Goal: Task Accomplishment & Management: Manage account settings

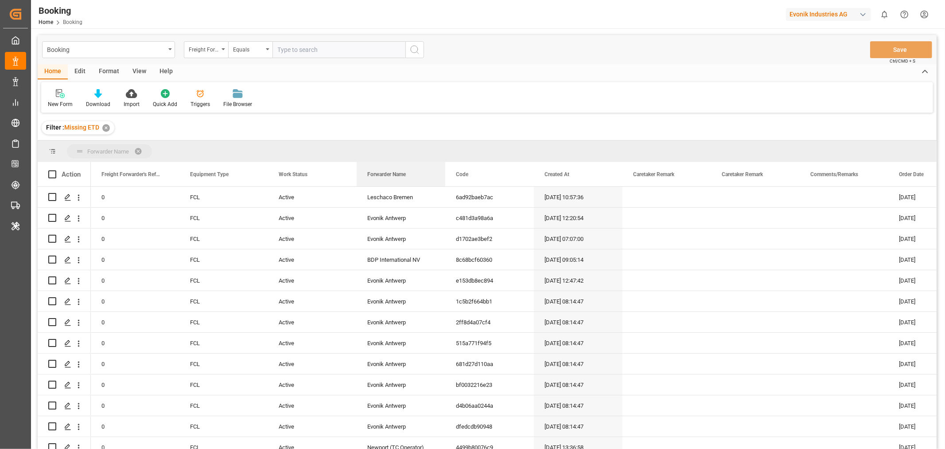
drag, startPoint x: 388, startPoint y: 175, endPoint x: 398, endPoint y: 149, distance: 27.5
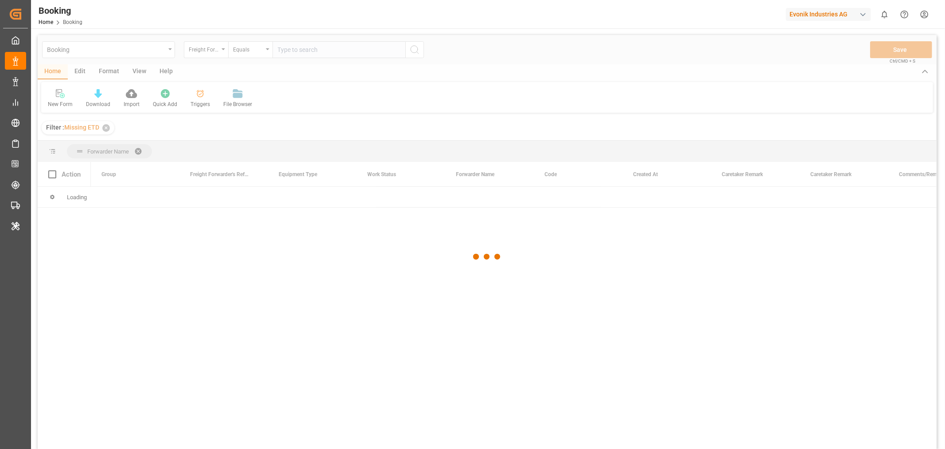
scroll to position [49, 0]
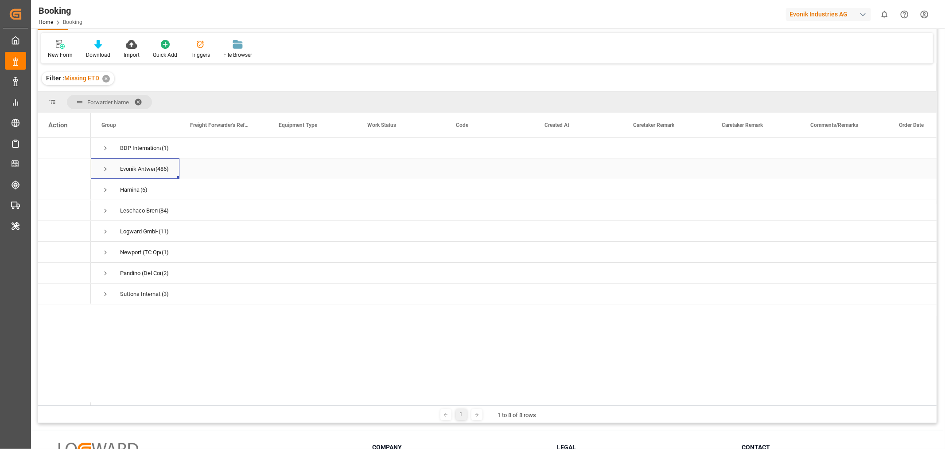
click at [105, 171] on span "Press SPACE to select this row." at bounding box center [105, 169] width 8 height 8
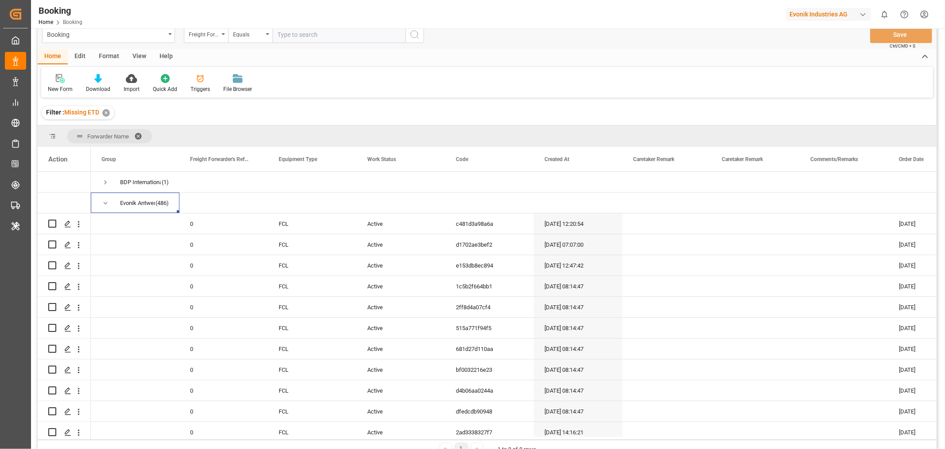
scroll to position [0, 0]
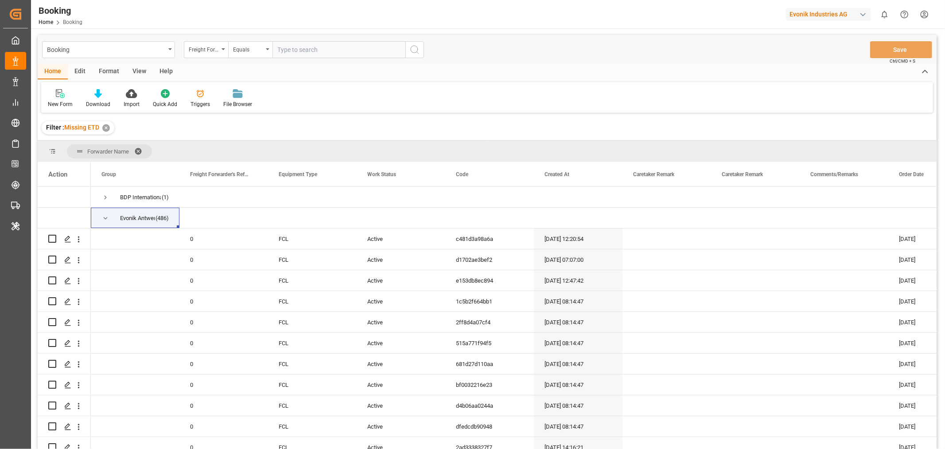
click at [135, 66] on div "View" at bounding box center [139, 71] width 27 height 15
click at [58, 105] on div "Default" at bounding box center [56, 104] width 17 height 8
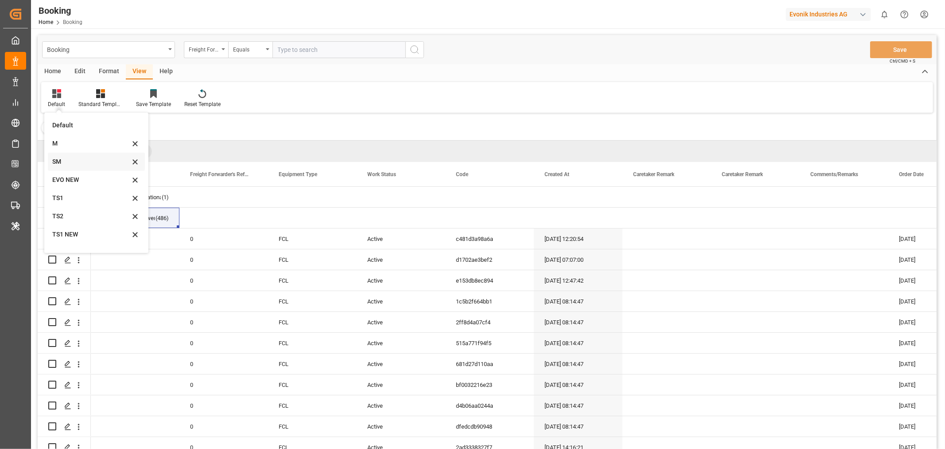
click at [55, 163] on div "SM" at bounding box center [91, 161] width 78 height 9
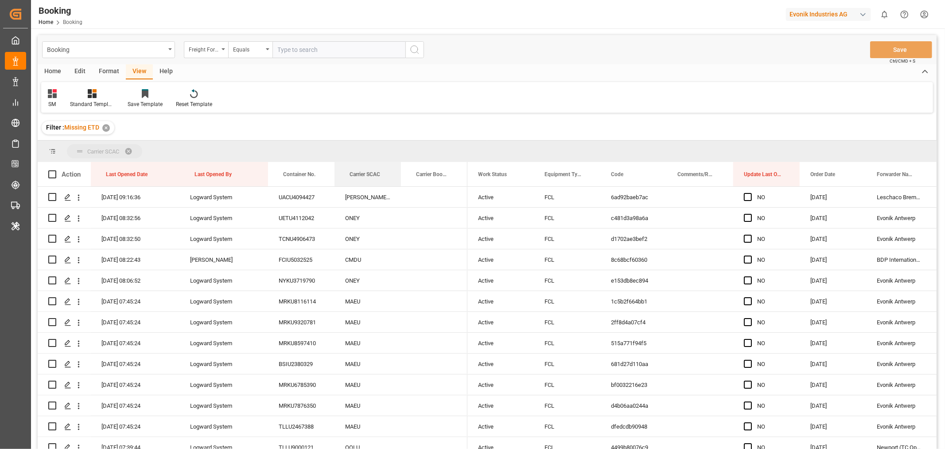
drag, startPoint x: 358, startPoint y: 174, endPoint x: 366, endPoint y: 157, distance: 18.0
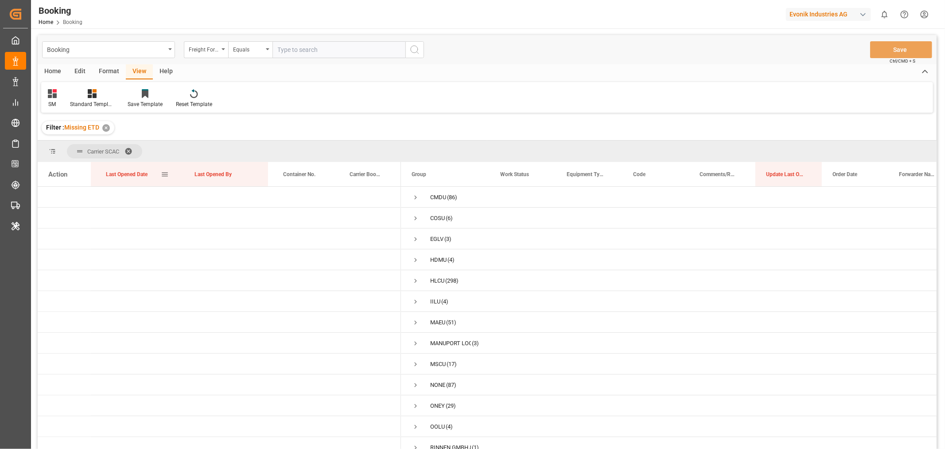
click at [153, 178] on div "Last Opened Date" at bounding box center [133, 174] width 55 height 24
click at [416, 278] on span "Press SPACE to select this row." at bounding box center [416, 281] width 8 height 8
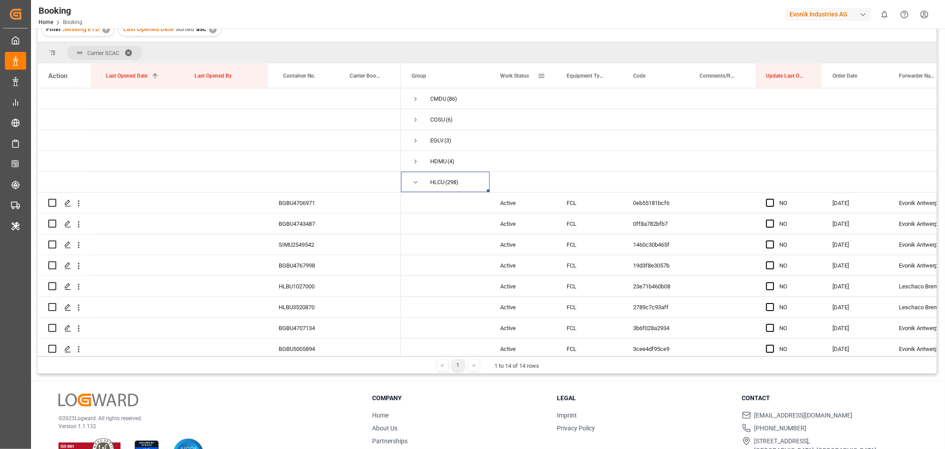
click at [538, 76] on span at bounding box center [542, 76] width 8 height 8
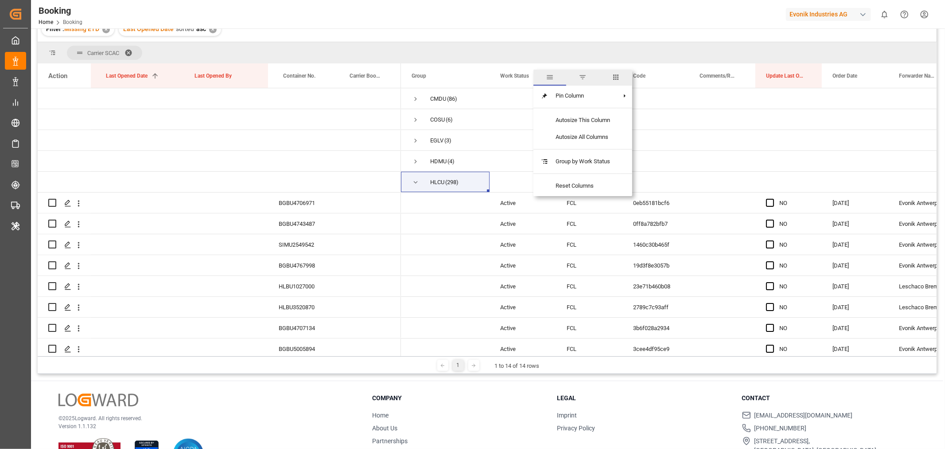
click at [618, 80] on span "columns" at bounding box center [616, 77] width 8 height 8
click at [539, 124] on input "Freight Forwarder's Reference No. column toggle visibility (hidden)" at bounding box center [543, 122] width 8 height 8
checkbox input "true"
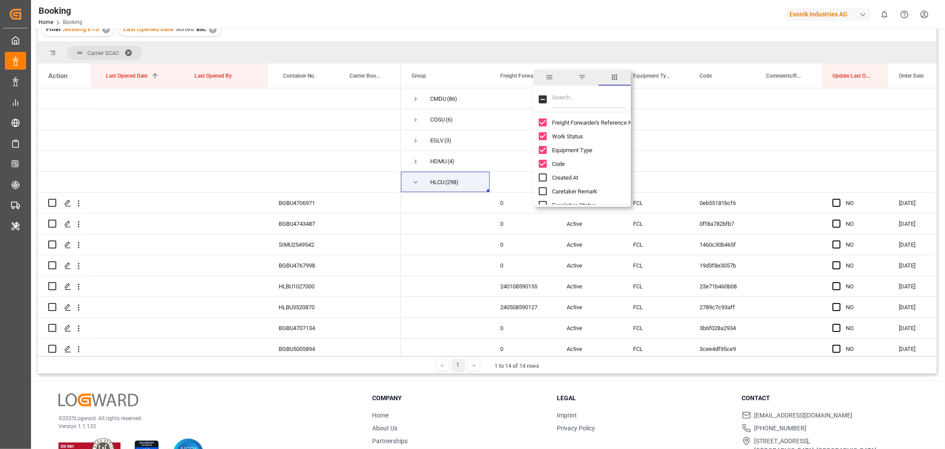
click at [543, 177] on input "Created At column toggle visibility (hidden)" at bounding box center [543, 177] width 8 height 8
checkbox input "true"
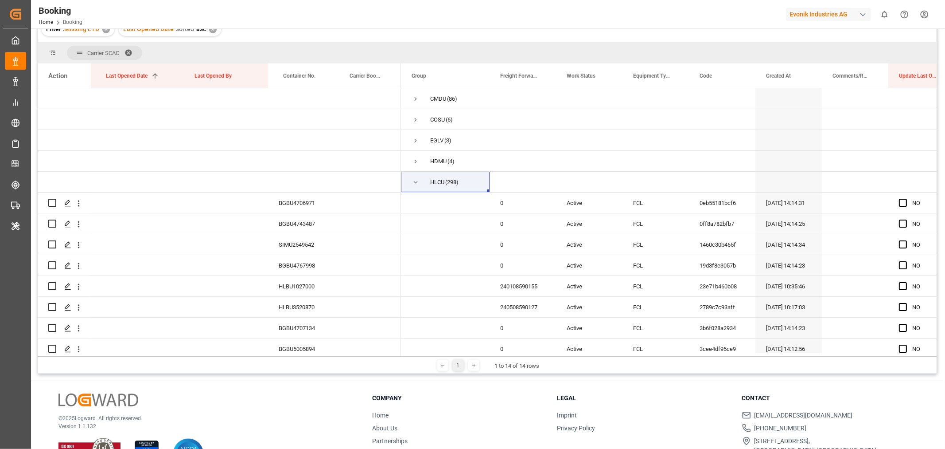
click at [591, 20] on div "Booking Home Booking Evonik Industries AG 0 Notifications Only show unread All …" at bounding box center [485, 14] width 921 height 28
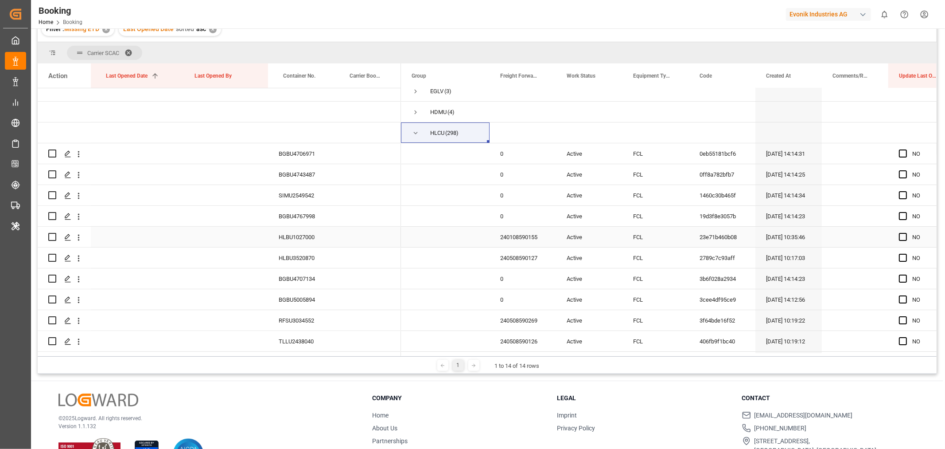
click at [526, 233] on div "240108590155" at bounding box center [523, 236] width 66 height 20
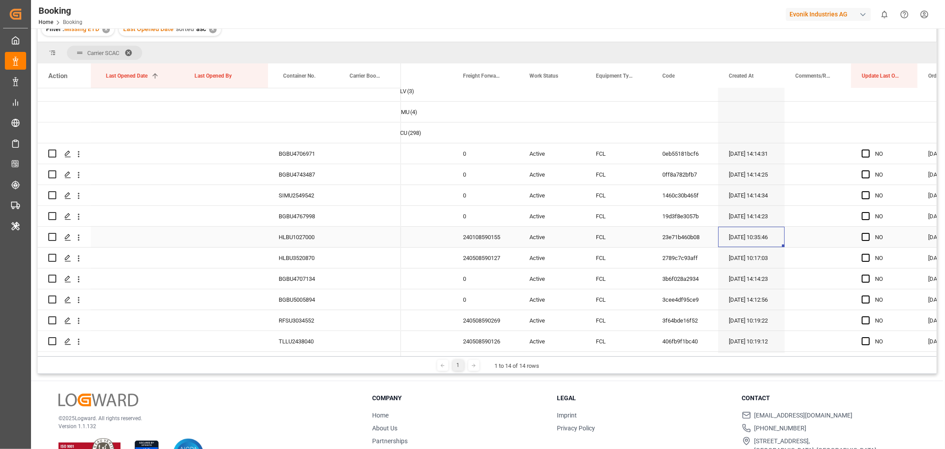
click at [748, 238] on div "07-08-2025 10:35:46" at bounding box center [751, 236] width 66 height 20
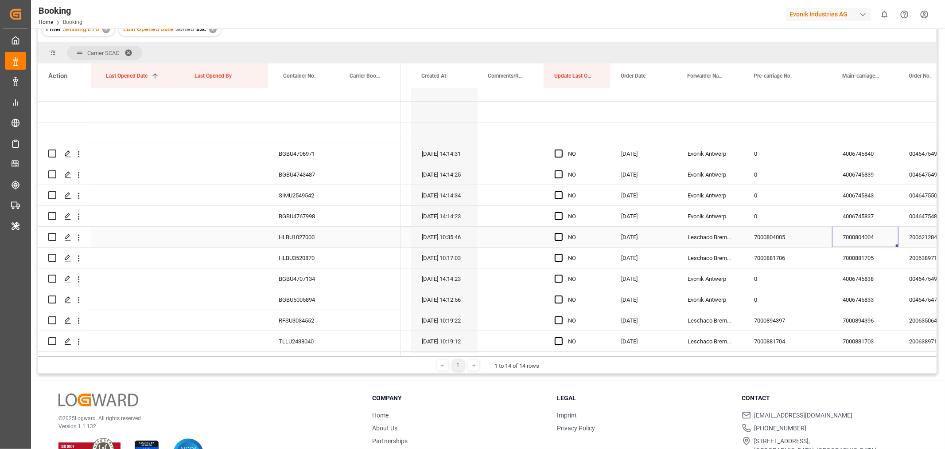
click at [848, 241] on div "7000804004" at bounding box center [865, 236] width 66 height 20
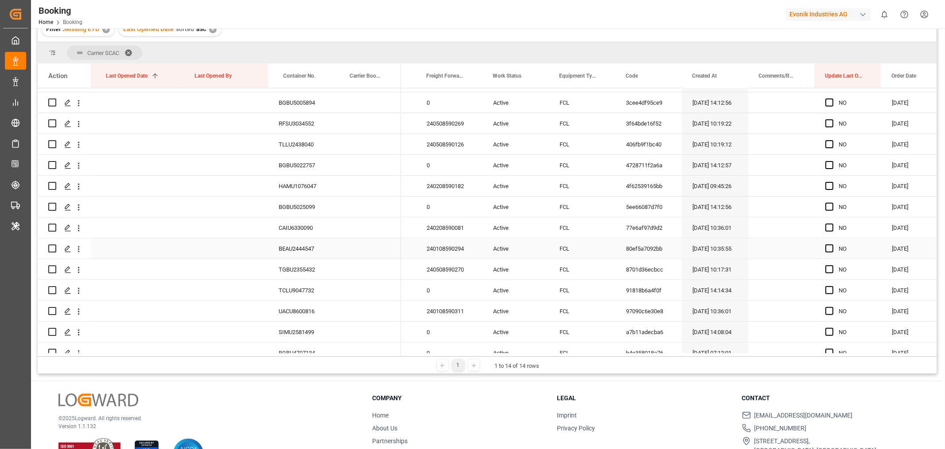
click at [303, 246] on div "BEAU2444547" at bounding box center [301, 248] width 66 height 20
click at [80, 247] on icon "open menu" at bounding box center [78, 248] width 9 height 9
click at [113, 259] on div "Open in new tab" at bounding box center [128, 267] width 109 height 19
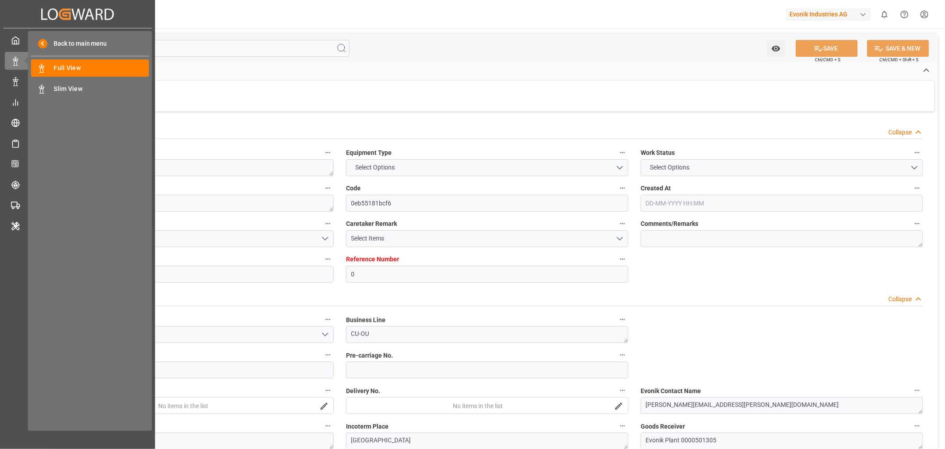
type input "0"
type input "Hapag Lloyd"
type input "Hapag Lloyd Aktiengesellschaft"
type input "NLRTM"
type input "CNSHA"
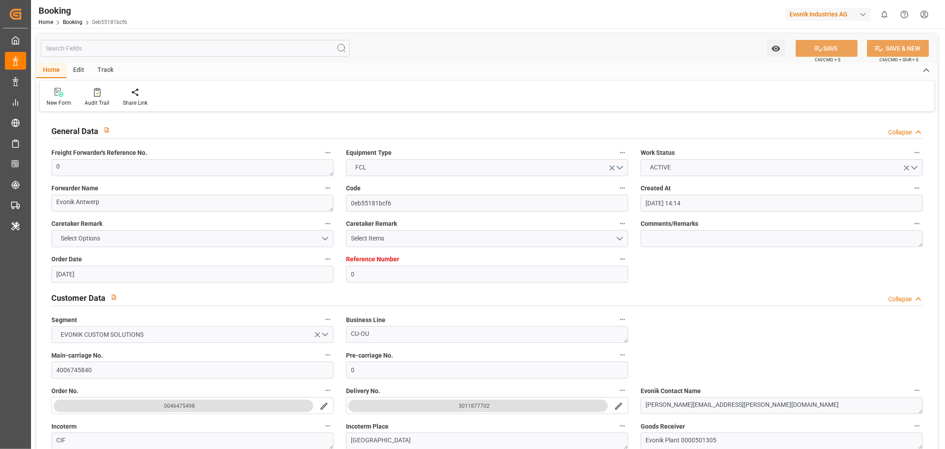
type input "30-09-2025 14:14"
type input "[DATE]"
type input "07-12-2025"
type input "14-10-2025"
type input "14-10-2025 00:00"
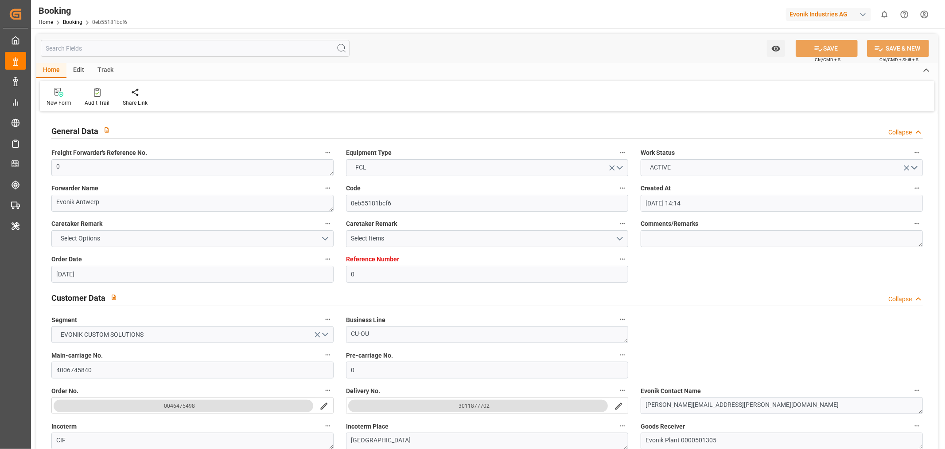
click at [82, 69] on div "Edit" at bounding box center [78, 70] width 24 height 15
click at [170, 103] on div "Configuration" at bounding box center [160, 103] width 33 height 8
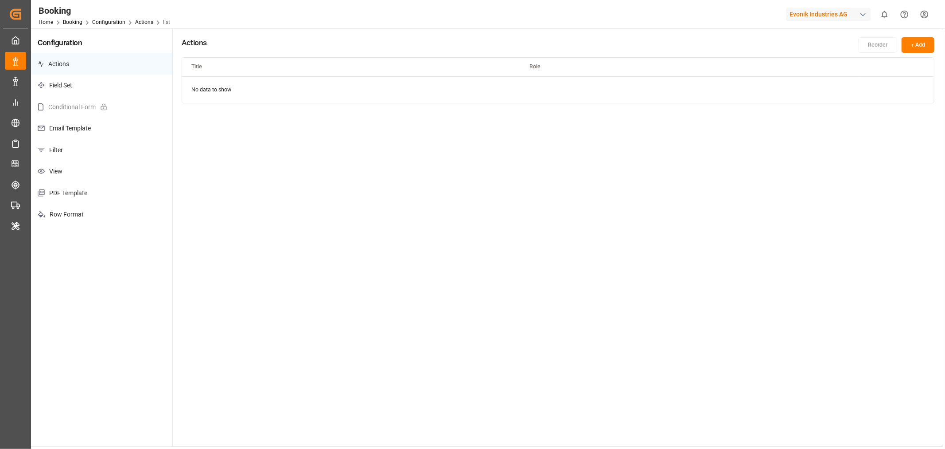
click at [87, 153] on p "Filter" at bounding box center [101, 150] width 141 height 22
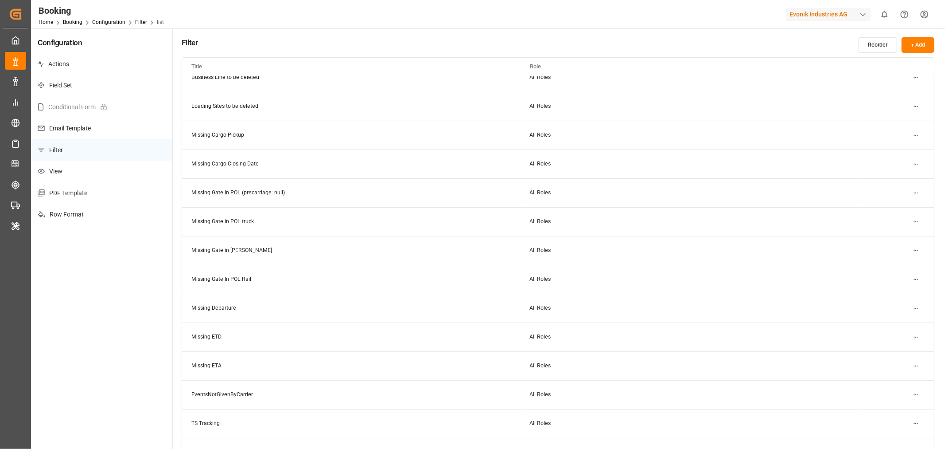
scroll to position [148, 0]
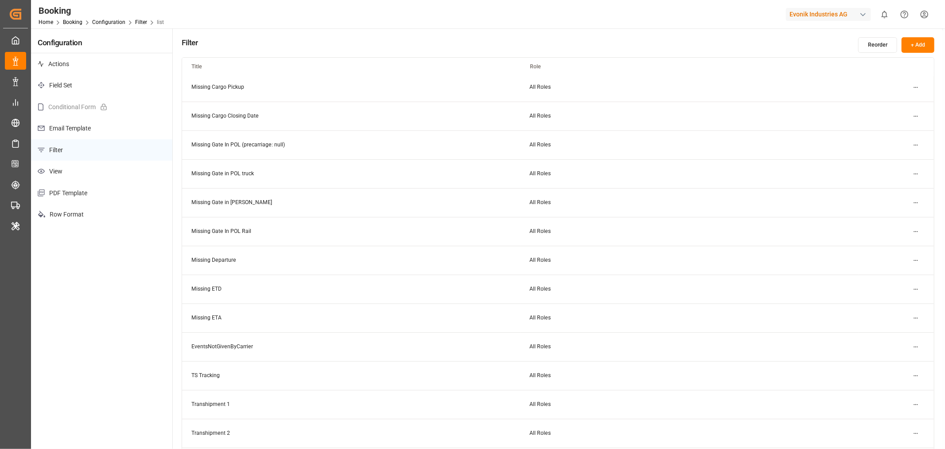
click at [919, 260] on html "Created by potrace 1.15, written by Peter Selinger 2001-2017 Created by potrace…" at bounding box center [472, 224] width 945 height 449
click at [891, 278] on div "Edit" at bounding box center [901, 277] width 46 height 12
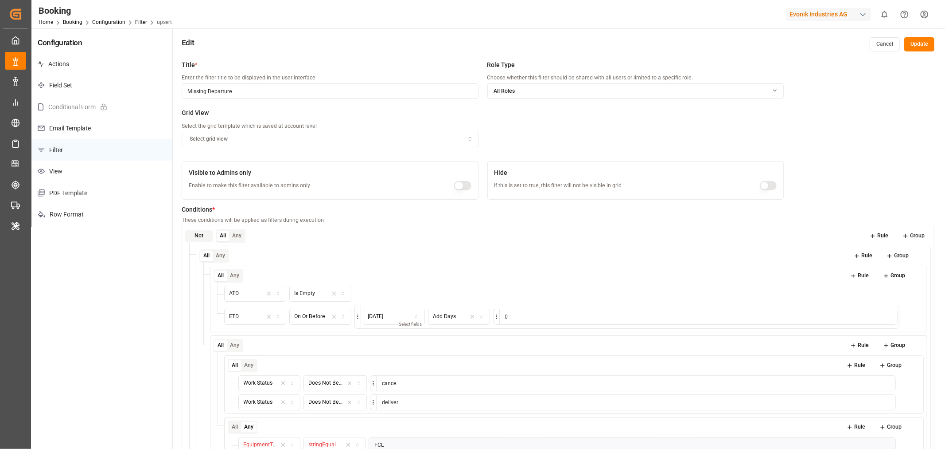
click at [775, 90] on icon "button" at bounding box center [775, 90] width 11 height 6
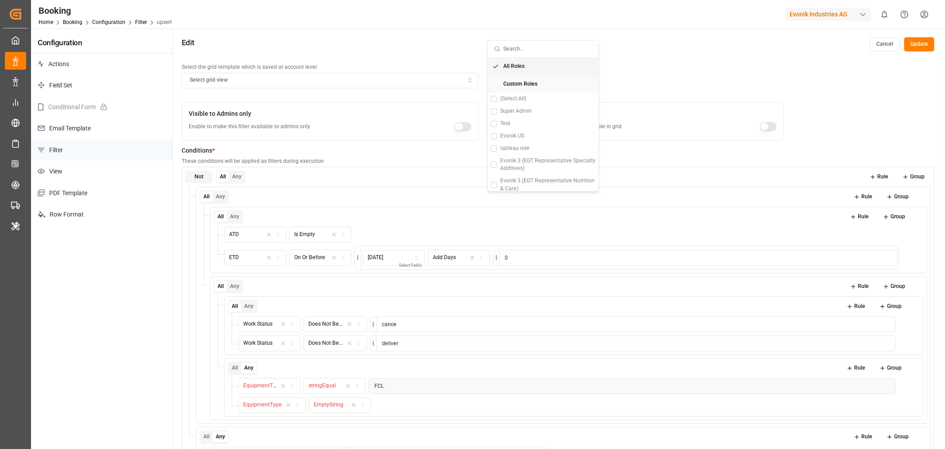
scroll to position [61, 0]
click at [862, 85] on div "Title * Enter the filter title to be displayed in the user interface Missing De…" at bounding box center [558, 280] width 771 height 449
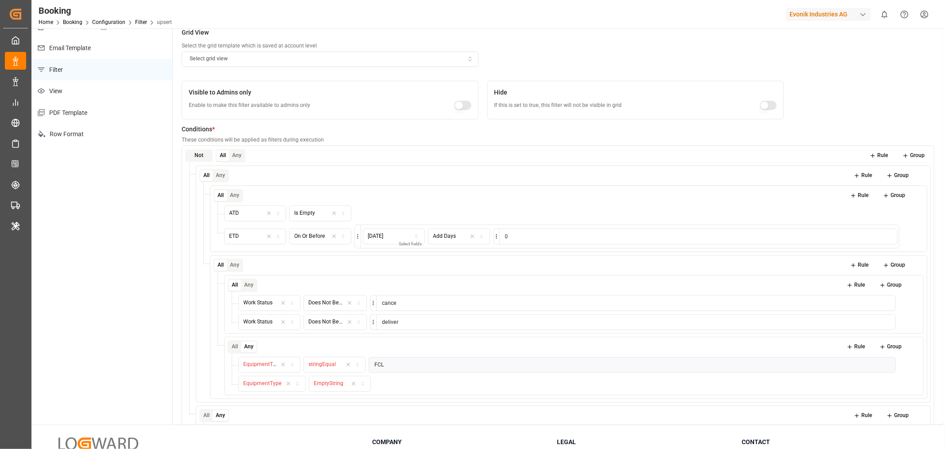
scroll to position [0, 0]
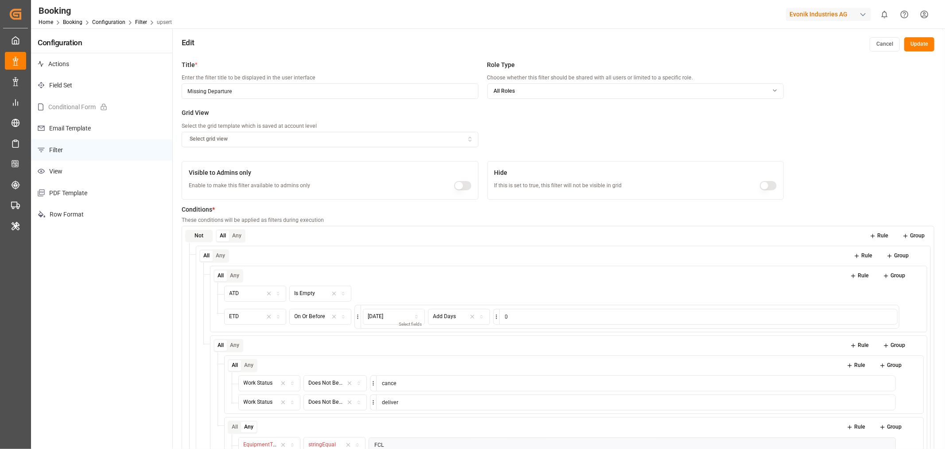
click at [85, 198] on p "PDF Template" at bounding box center [101, 193] width 141 height 22
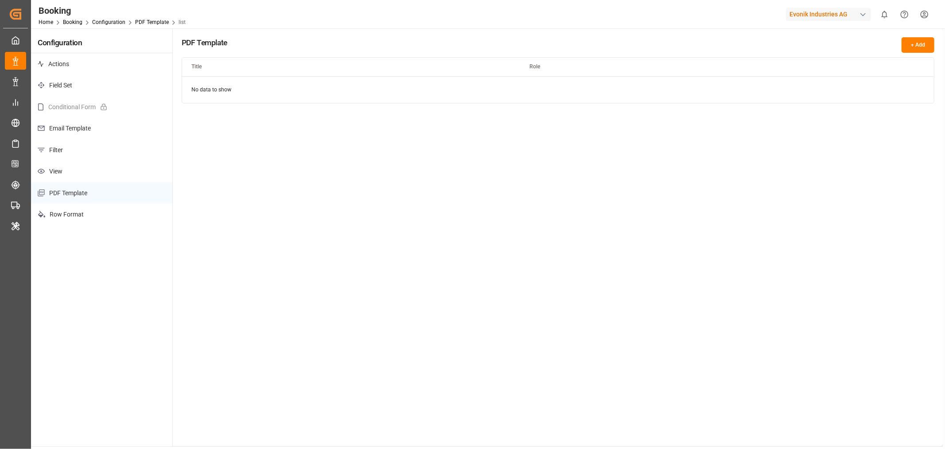
click at [69, 165] on p "View" at bounding box center [101, 171] width 141 height 22
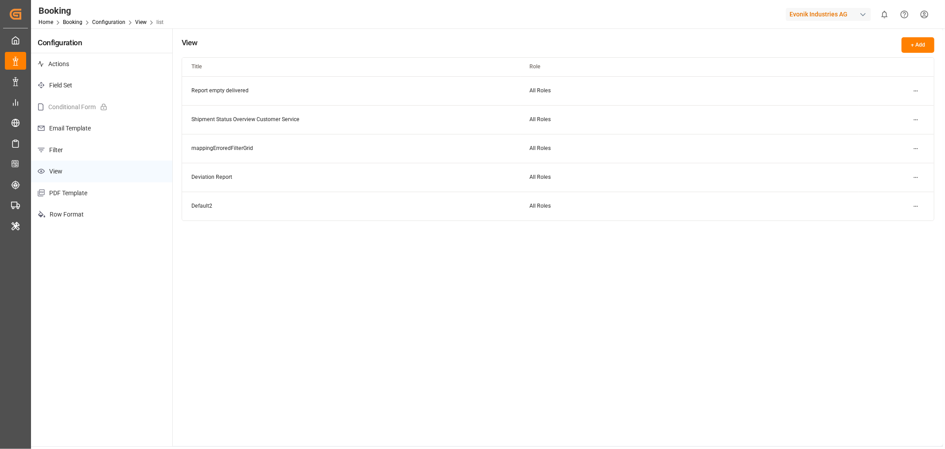
click at [90, 148] on p "Filter" at bounding box center [101, 150] width 141 height 22
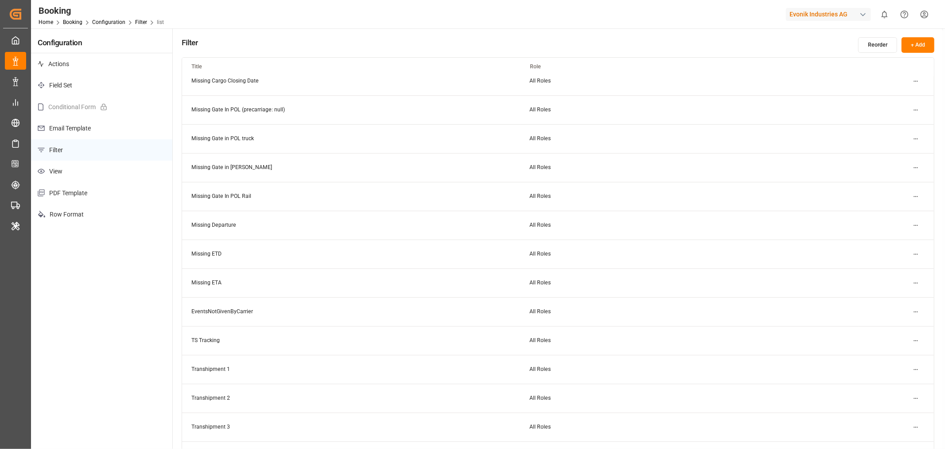
scroll to position [197, 0]
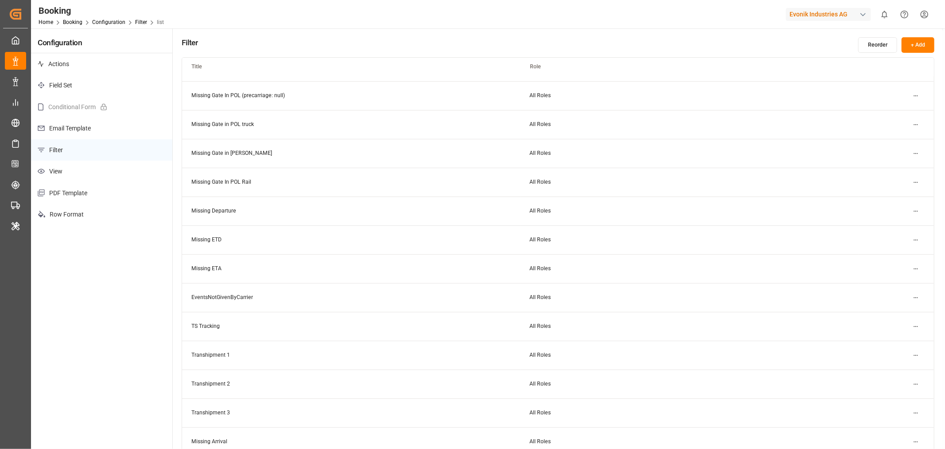
click at [917, 180] on html "Created by potrace 1.15, written by Peter Selinger 2001-2017 Created by potrace…" at bounding box center [472, 224] width 945 height 449
click at [884, 201] on small "Edit" at bounding box center [885, 199] width 9 height 5
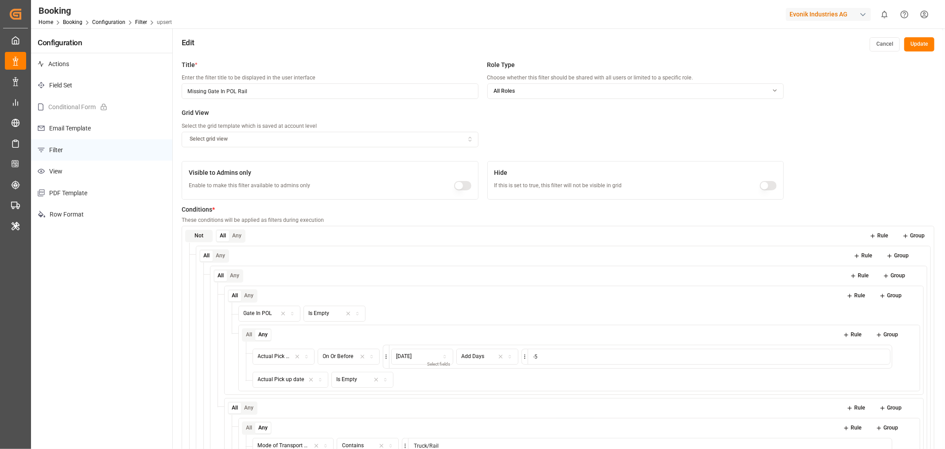
click at [244, 137] on div "Select grid view" at bounding box center [330, 139] width 293 height 8
click at [626, 131] on div "Title * Enter the filter title to be displayed in the user interface Missing Ga…" at bounding box center [483, 108] width 602 height 96
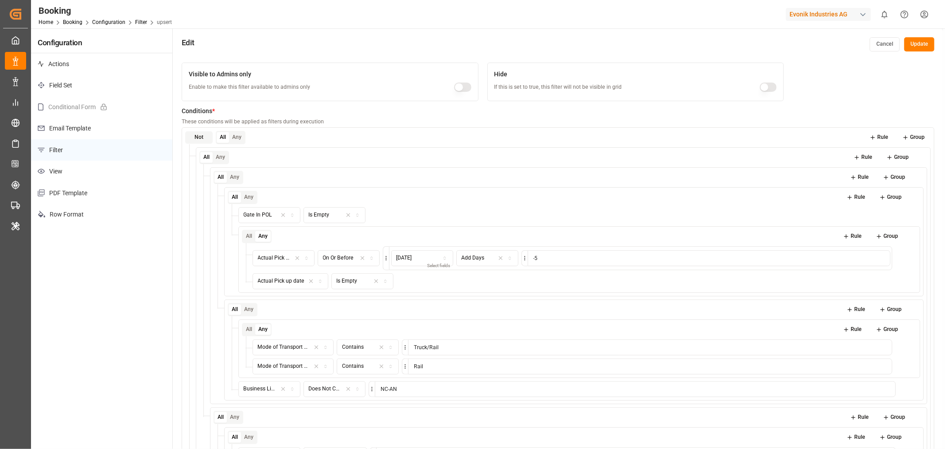
scroll to position [148, 0]
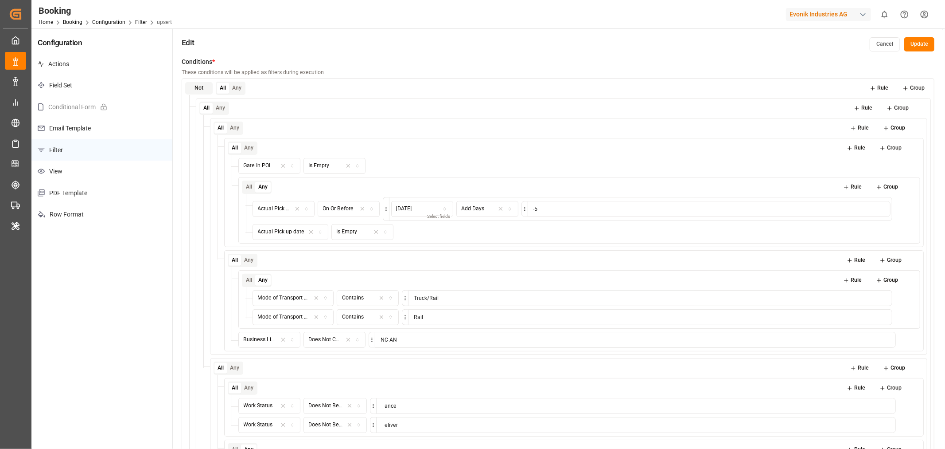
click at [884, 90] on button "Rule" at bounding box center [879, 88] width 31 height 12
click at [916, 90] on button "Group" at bounding box center [914, 88] width 35 height 12
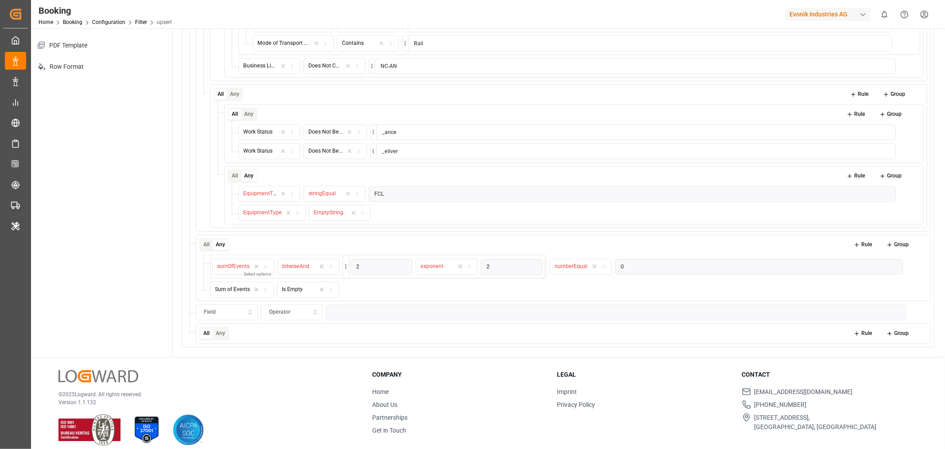
scroll to position [156, 0]
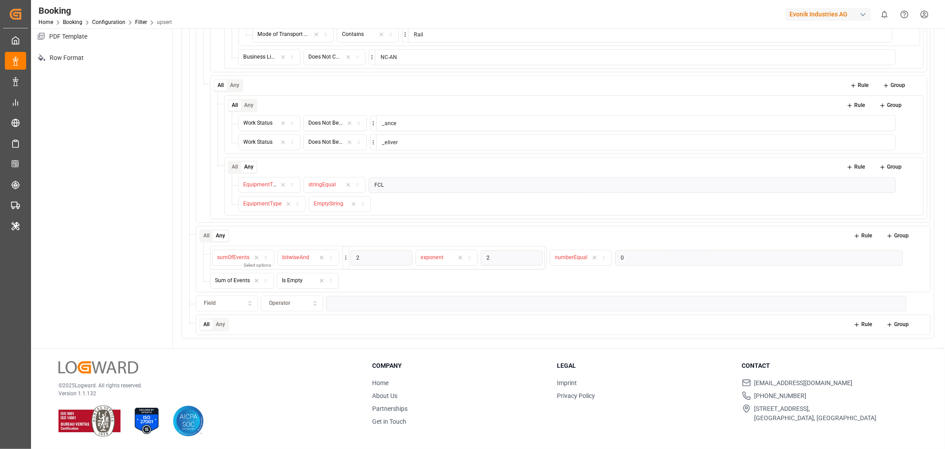
click at [219, 324] on button "Any" at bounding box center [221, 324] width 16 height 11
click at [250, 306] on icon "button" at bounding box center [250, 303] width 6 height 8
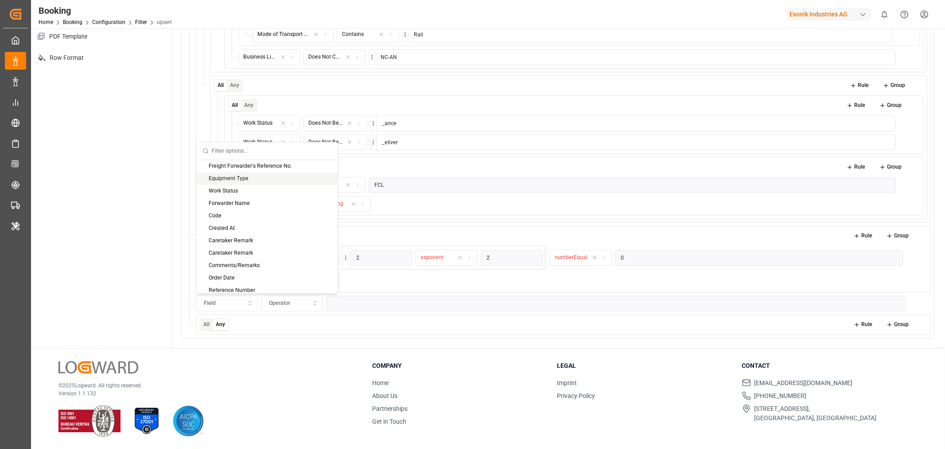
click at [261, 183] on div "Equipment Type" at bounding box center [266, 178] width 141 height 12
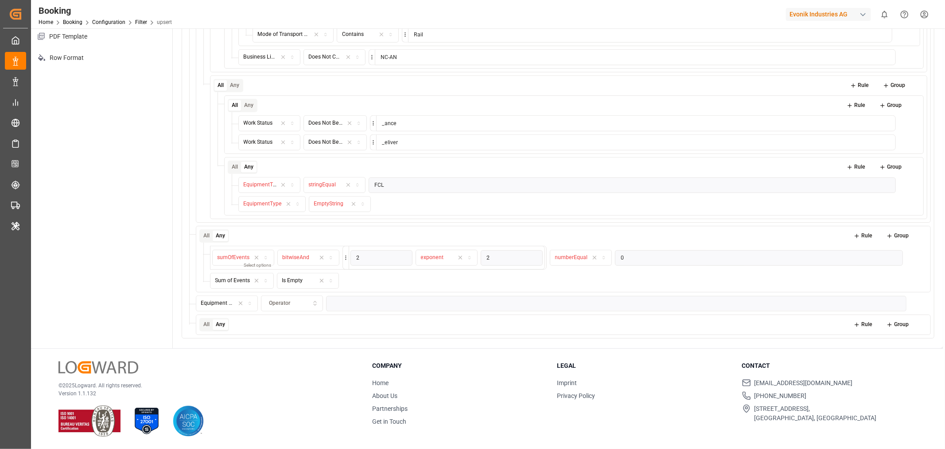
click at [313, 306] on icon "button" at bounding box center [315, 303] width 6 height 8
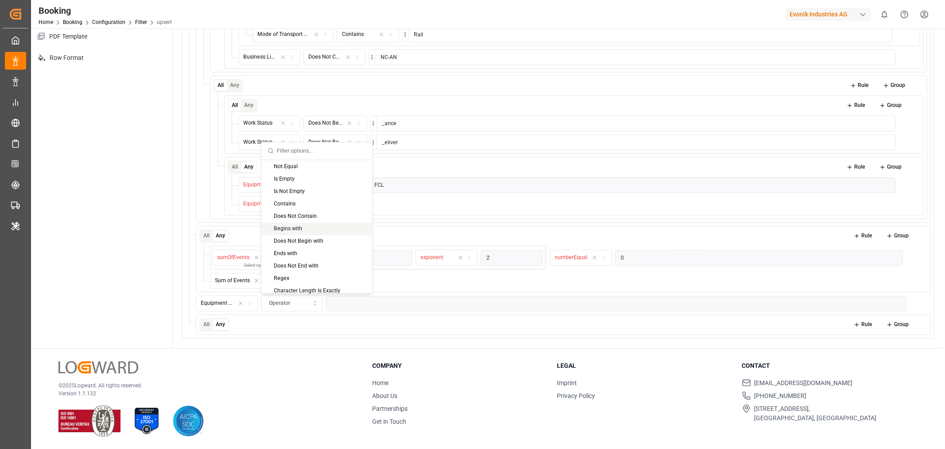
scroll to position [90, 0]
click at [317, 361] on div "© 2025 Logward. All rights reserved. Version 1.1.132" at bounding box center [205, 399] width 292 height 76
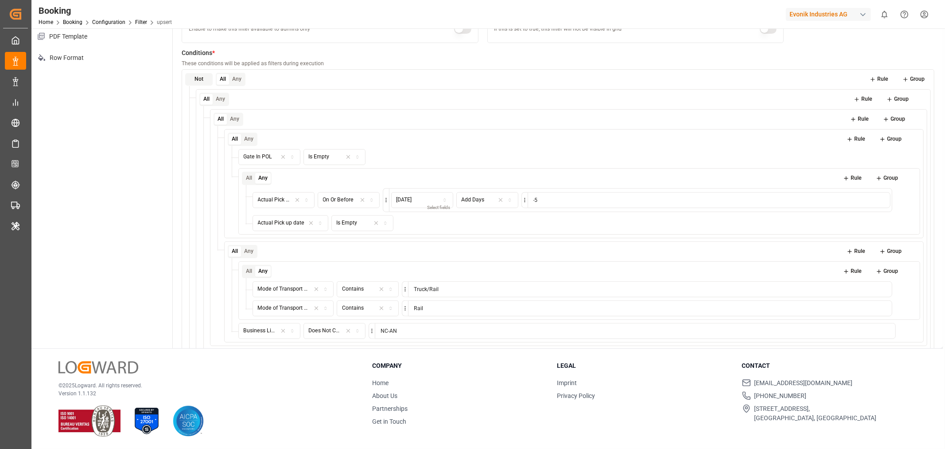
scroll to position [0, 0]
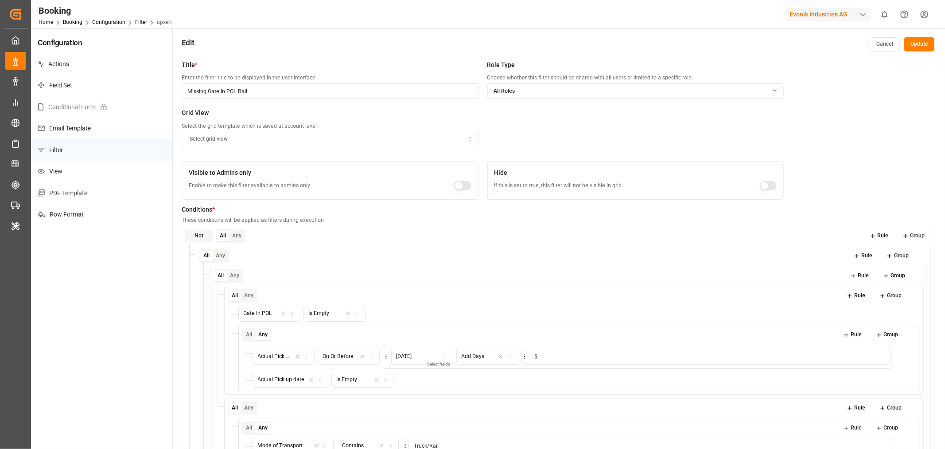
click at [882, 46] on button "Cancel" at bounding box center [885, 44] width 30 height 14
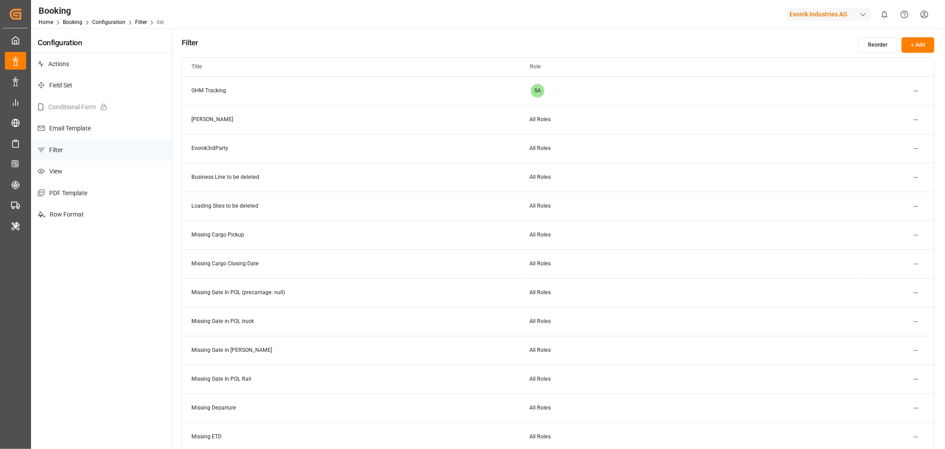
click at [68, 152] on p "Filter" at bounding box center [101, 150] width 141 height 22
click at [105, 24] on link "Configuration" at bounding box center [108, 22] width 33 height 6
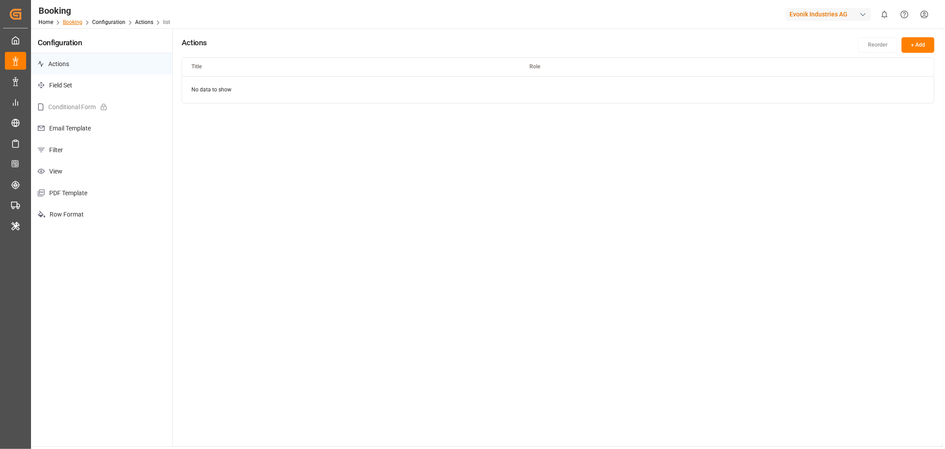
click at [70, 19] on link "Booking" at bounding box center [73, 22] width 20 height 6
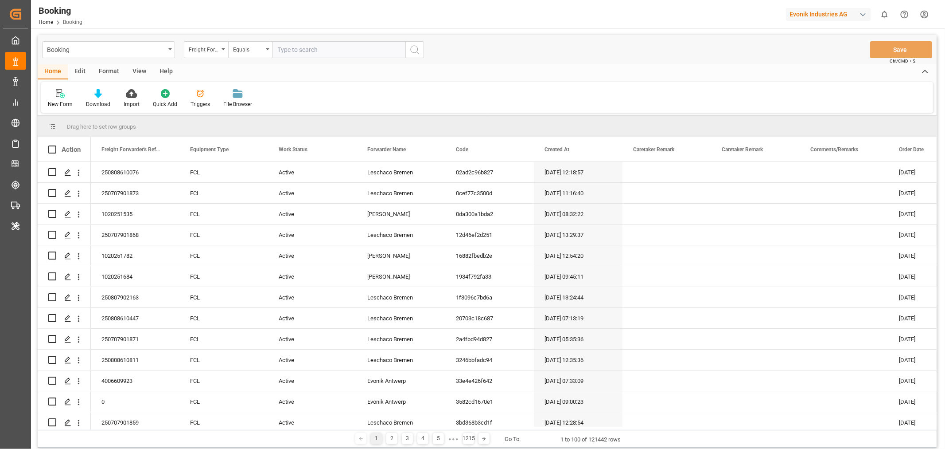
click at [140, 70] on div "View" at bounding box center [139, 71] width 27 height 15
click at [74, 69] on div "Edit" at bounding box center [80, 71] width 24 height 15
click at [230, 103] on div "New Schema" at bounding box center [230, 104] width 31 height 8
click at [84, 72] on div "Edit" at bounding box center [80, 71] width 24 height 15
click at [271, 105] on div "Schema Edit" at bounding box center [275, 104] width 30 height 8
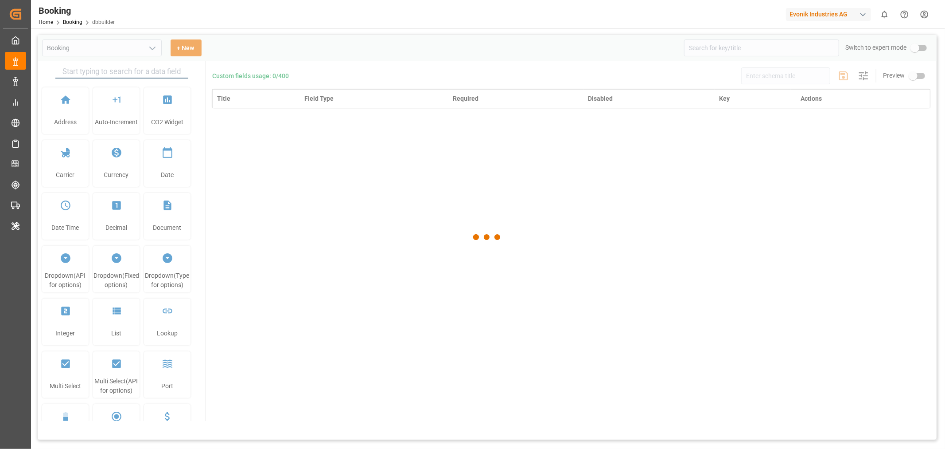
type input "Booking"
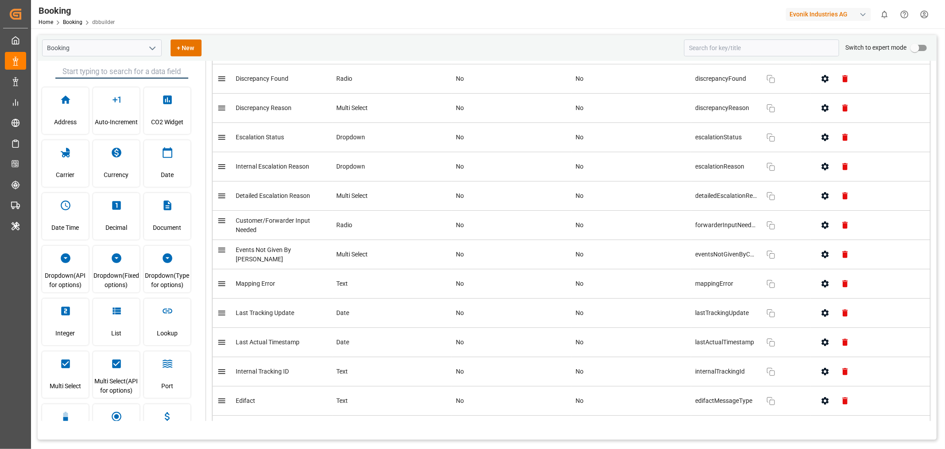
scroll to position [3595, 0]
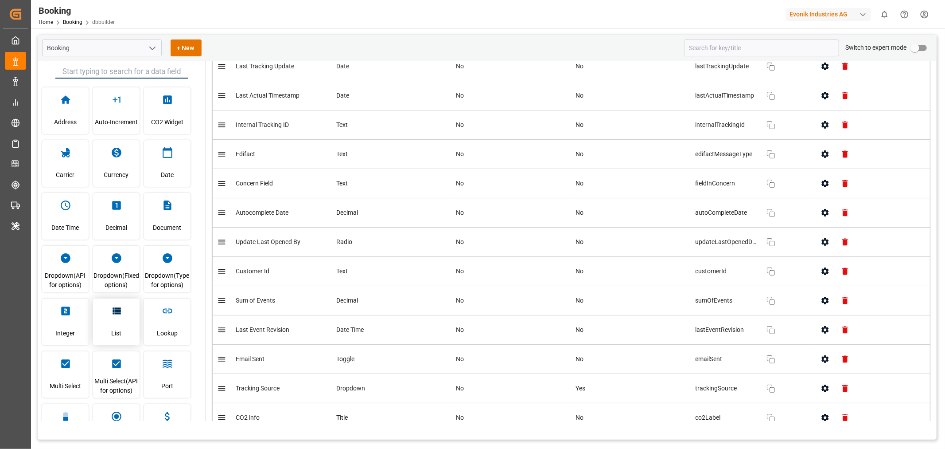
click at [120, 321] on span "List" at bounding box center [116, 333] width 10 height 24
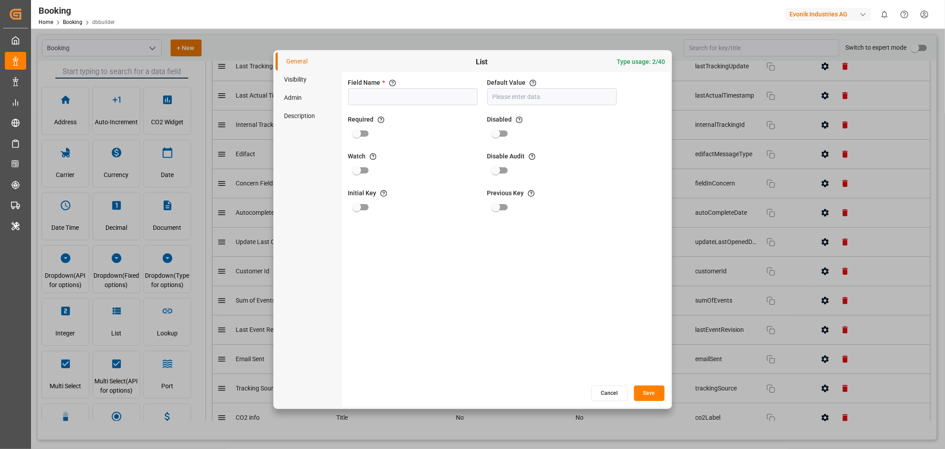
click at [490, 36] on div "General Visibility Admin Description List Type usage: 2/40 Field Name * The tit…" at bounding box center [472, 224] width 945 height 449
click at [615, 395] on button "Cancel" at bounding box center [610, 393] width 36 height 16
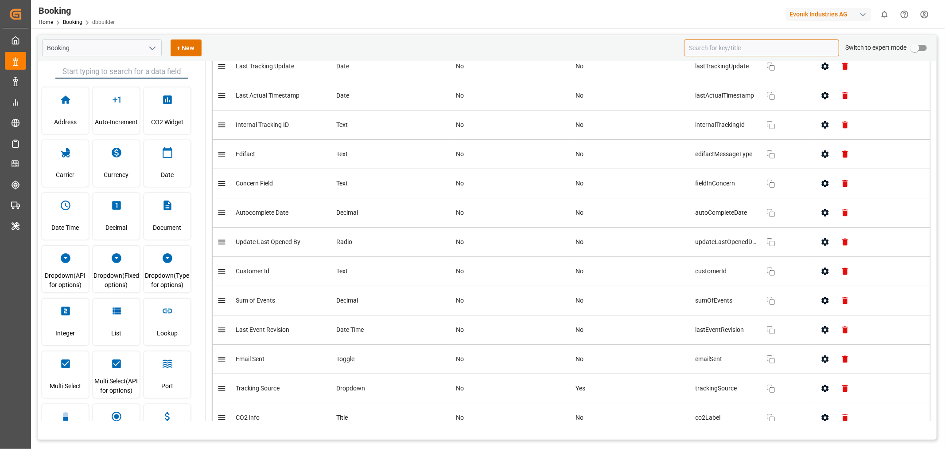
click at [724, 47] on input at bounding box center [761, 47] width 155 height 17
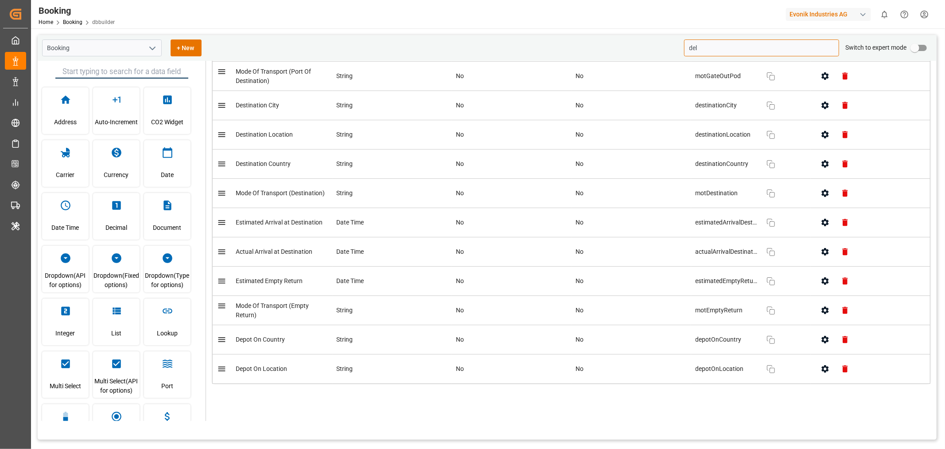
scroll to position [0, 0]
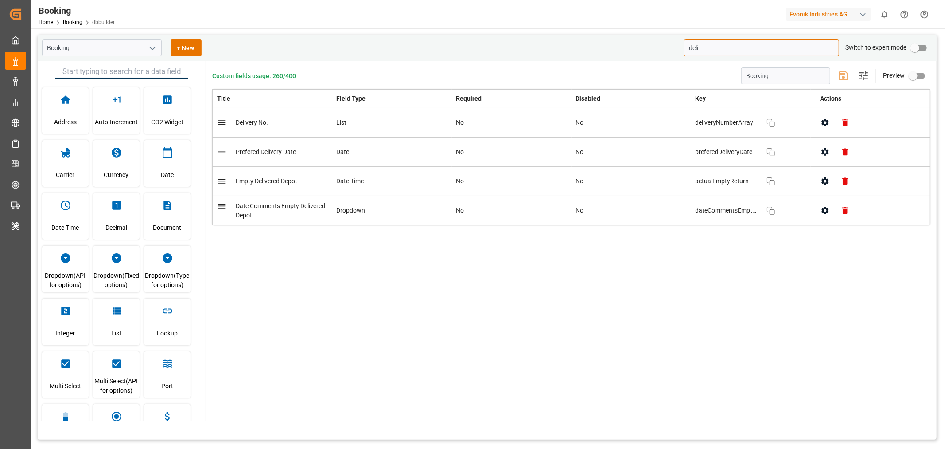
click at [354, 120] on div "List" at bounding box center [392, 122] width 111 height 9
click at [824, 123] on icon "button" at bounding box center [825, 122] width 9 height 9
type input "deli"
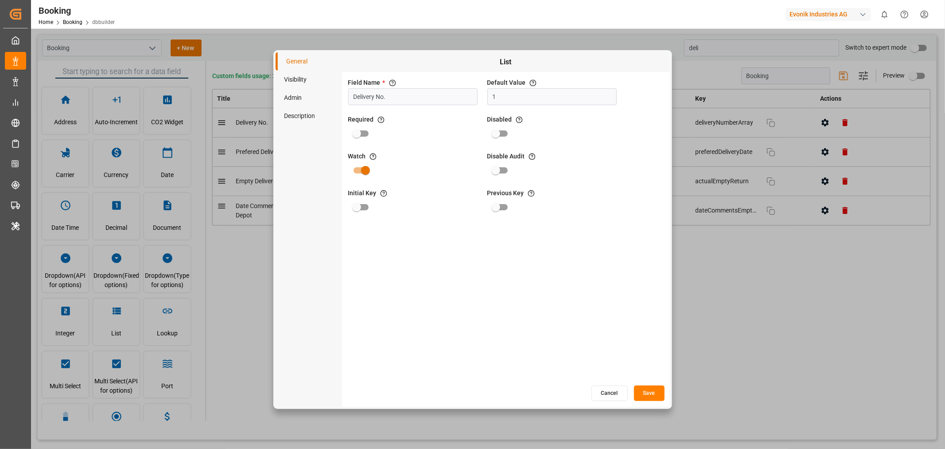
click at [301, 98] on li "Admin" at bounding box center [309, 98] width 66 height 18
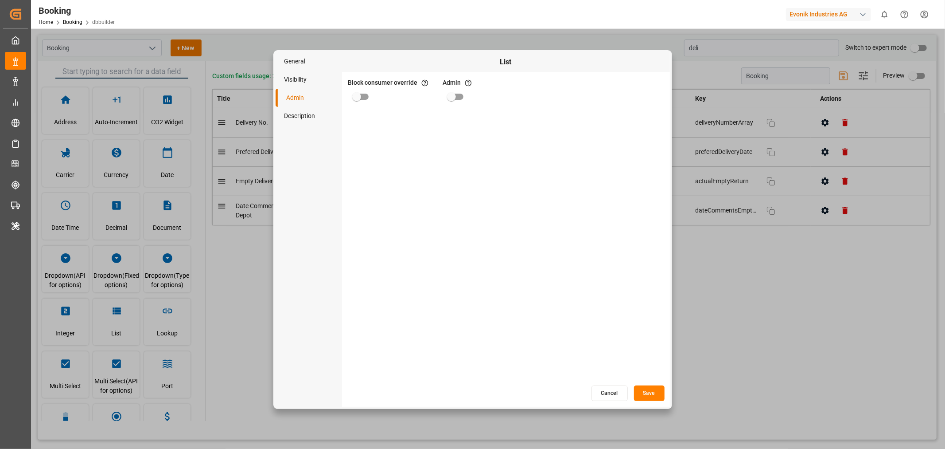
click at [300, 113] on li "Description" at bounding box center [309, 116] width 66 height 18
click at [304, 78] on li "Visibility" at bounding box center [309, 79] width 66 height 18
click at [614, 390] on button "Cancel" at bounding box center [610, 393] width 36 height 16
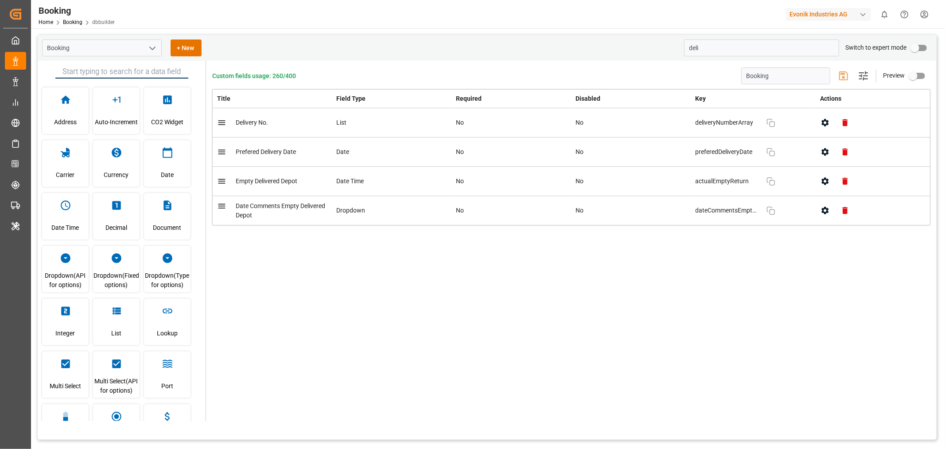
click at [921, 77] on input "primary checkbox" at bounding box center [913, 75] width 51 height 17
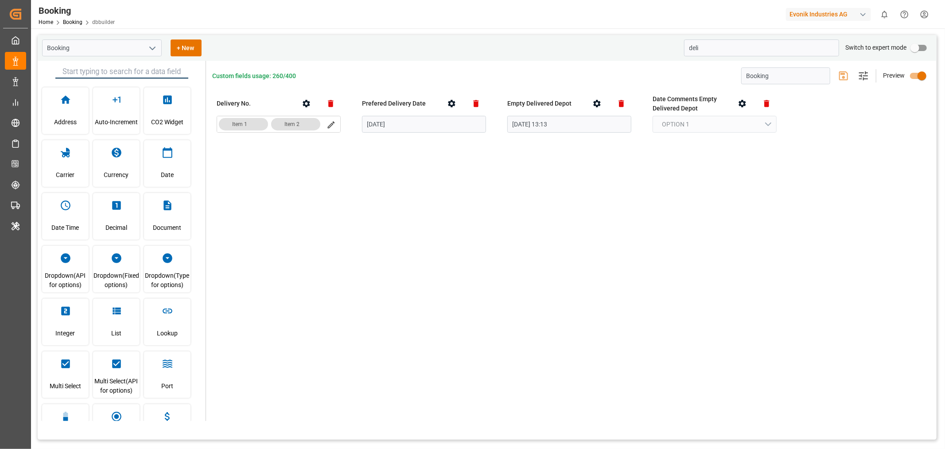
click at [918, 77] on input "primary checkbox" at bounding box center [922, 75] width 51 height 17
checkbox input "false"
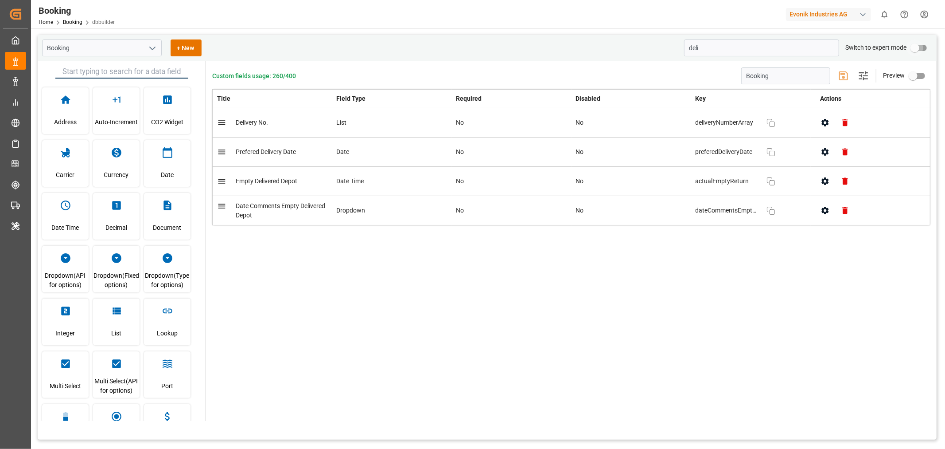
click at [927, 48] on input "primary checkbox" at bounding box center [915, 47] width 51 height 17
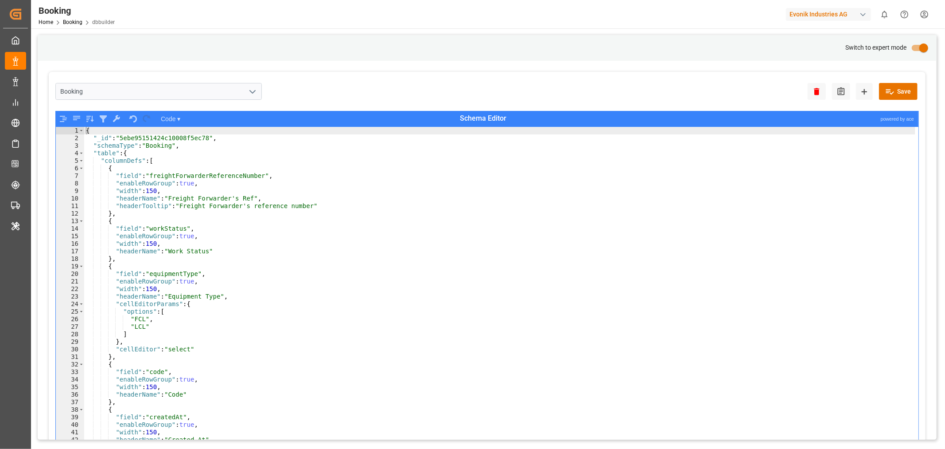
click at [918, 49] on input "primary checkbox" at bounding box center [924, 47] width 51 height 17
checkbox input "false"
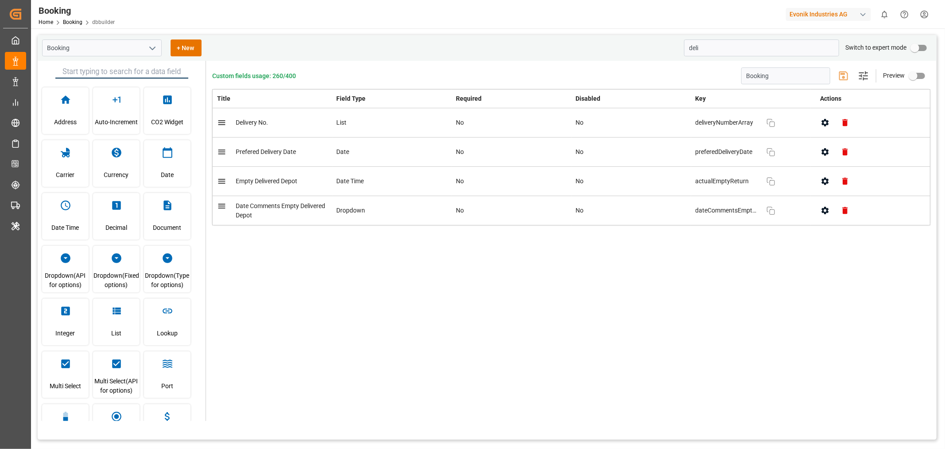
click at [825, 122] on icon "button" at bounding box center [825, 122] width 9 height 9
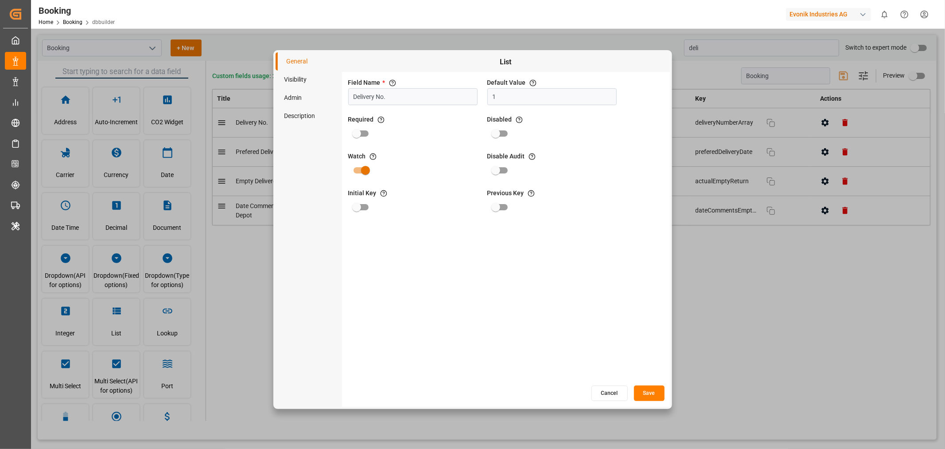
click at [506, 61] on span "List" at bounding box center [506, 62] width 319 height 11
click at [846, 298] on div "General Visibility Admin Description List Field Name * The title of the field t…" at bounding box center [472, 224] width 945 height 449
click at [611, 394] on button "Cancel" at bounding box center [610, 393] width 36 height 16
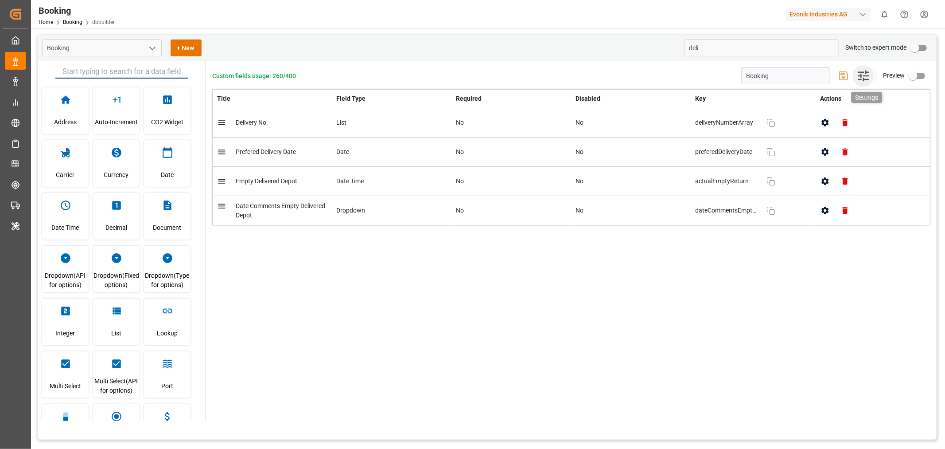
click at [867, 80] on icon "button" at bounding box center [864, 75] width 11 height 11
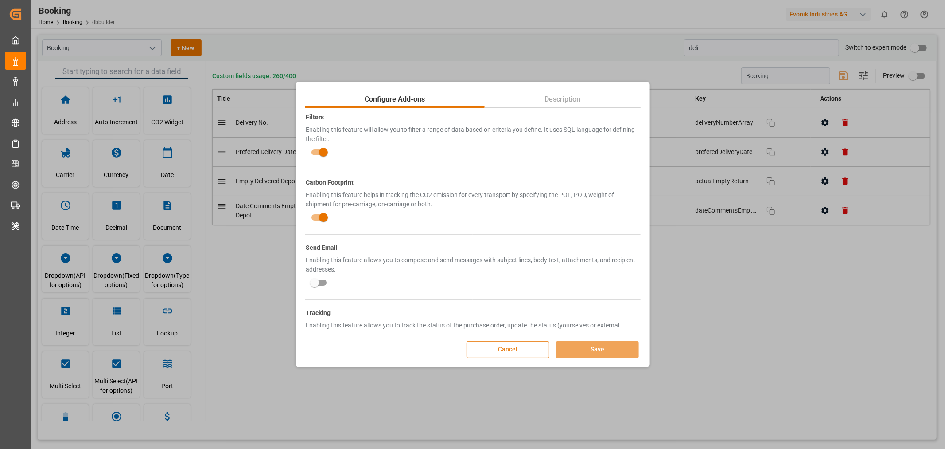
click at [511, 352] on button "Cancel" at bounding box center [508, 349] width 83 height 17
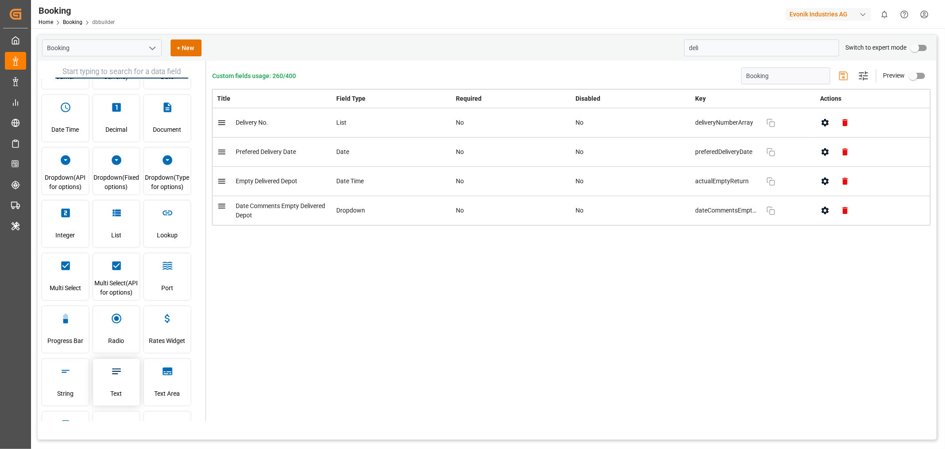
scroll to position [196, 0]
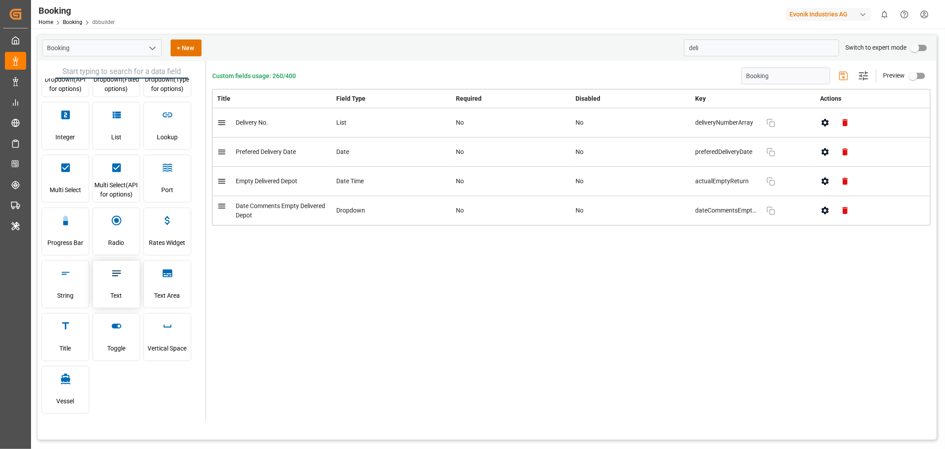
click at [120, 299] on span "Text" at bounding box center [117, 295] width 12 height 24
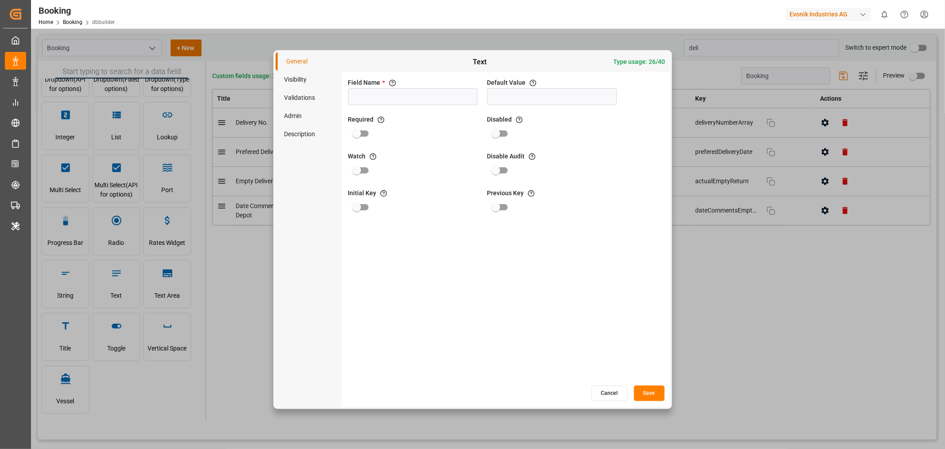
click at [296, 116] on li "Admin" at bounding box center [309, 116] width 66 height 18
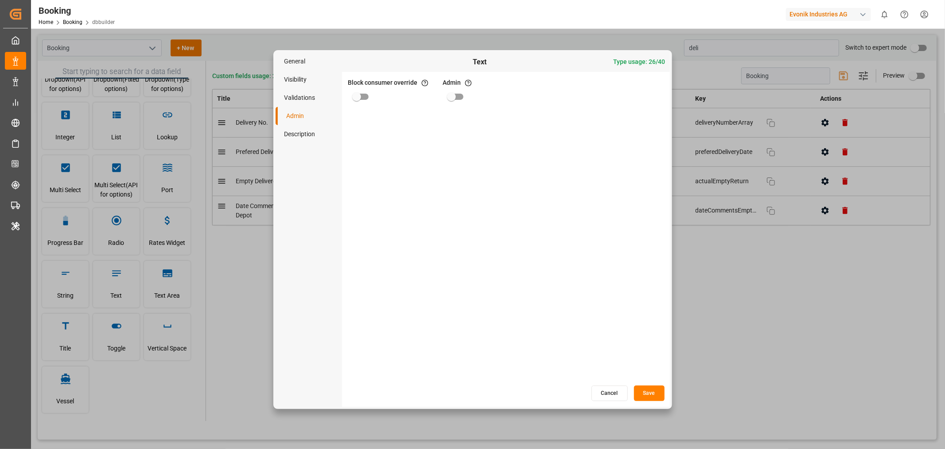
click at [609, 395] on button "Cancel" at bounding box center [610, 393] width 36 height 16
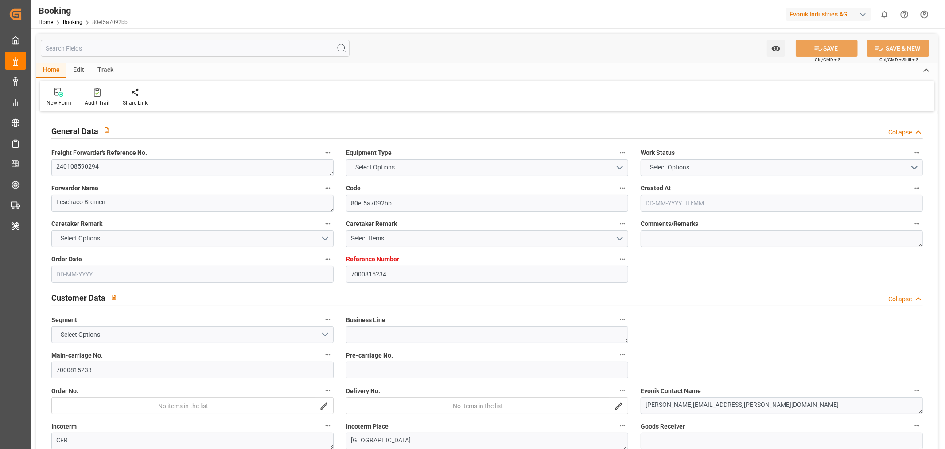
type input "7000815234"
type input "Hapag Lloyd"
type input "Hapag Lloyd Aktiengesellschaft"
type input "NLRTM"
type input "ARBUE"
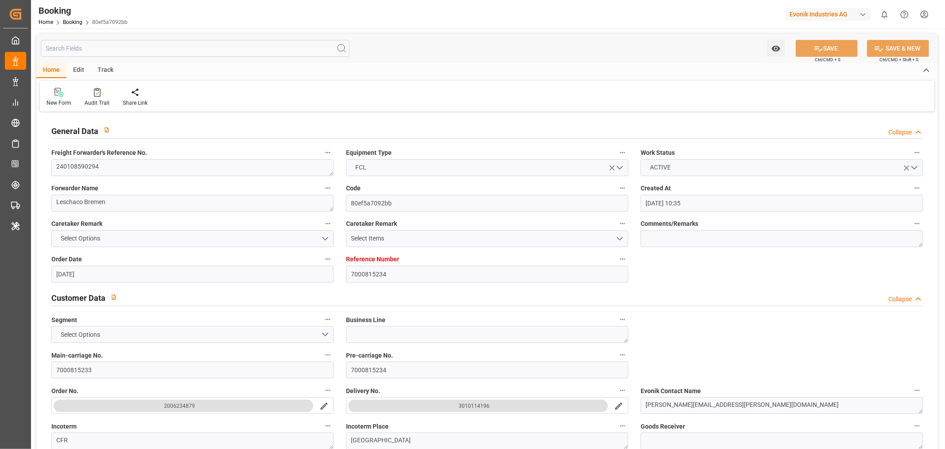
type input "07-08-2025 10:35"
type input "07-08-2025"
type input "22-03-2024"
type input "23-01-2024"
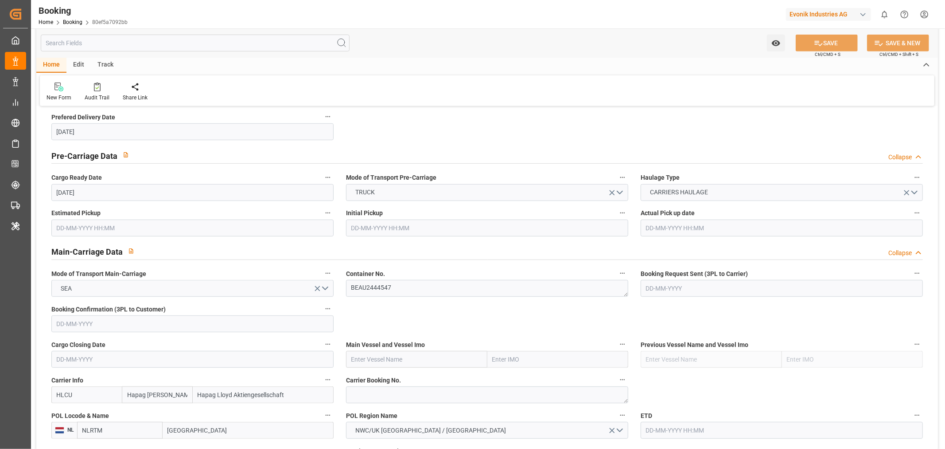
scroll to position [492, 0]
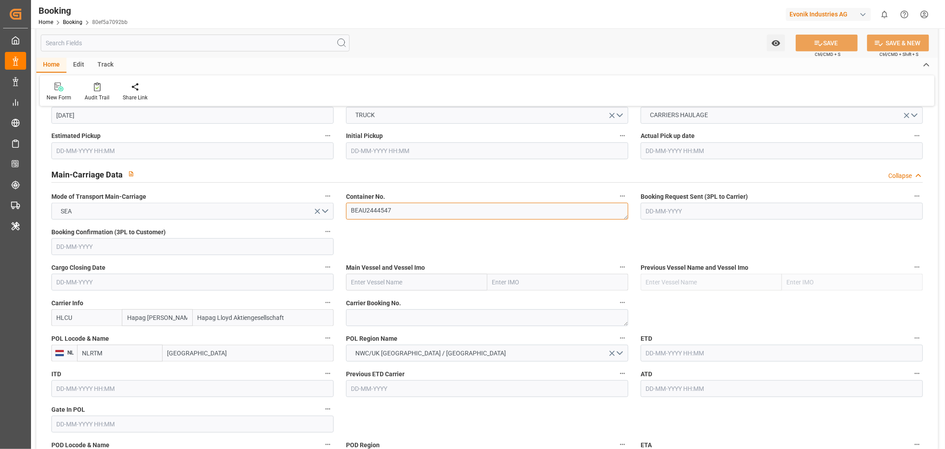
click at [374, 215] on textarea "BEAU2444547" at bounding box center [487, 211] width 282 height 17
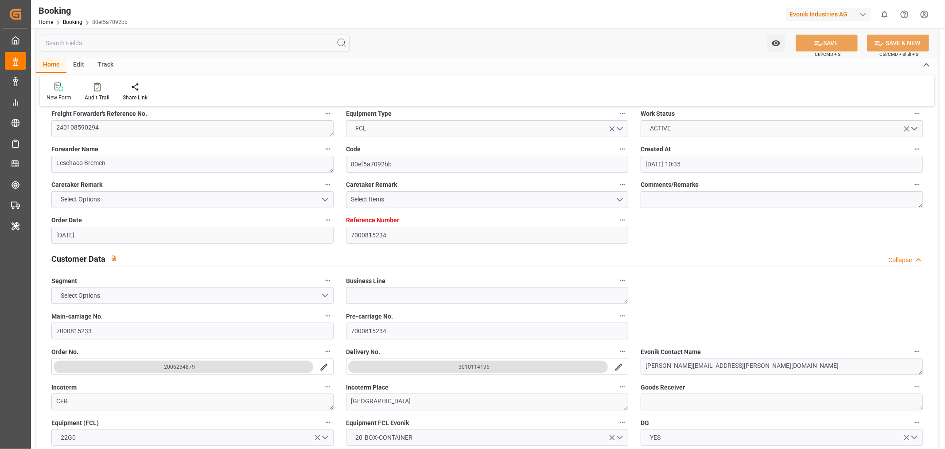
scroll to position [0, 0]
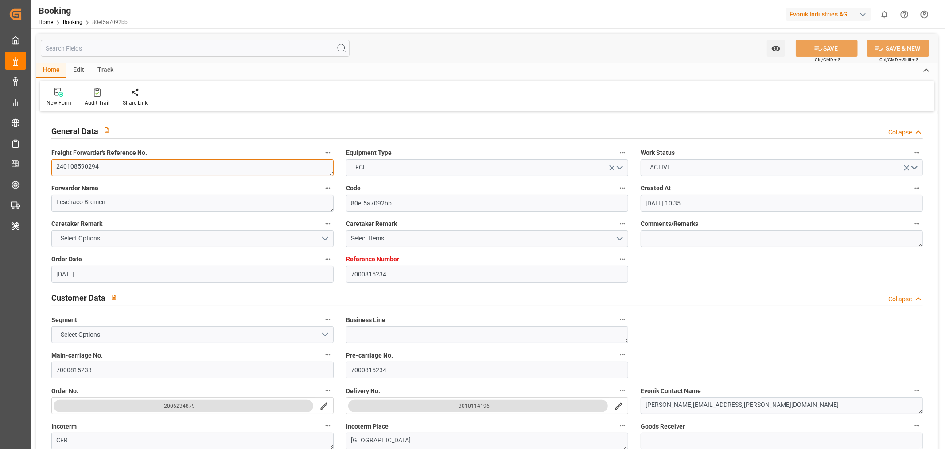
click at [95, 171] on textarea "240108590294" at bounding box center [192, 167] width 282 height 17
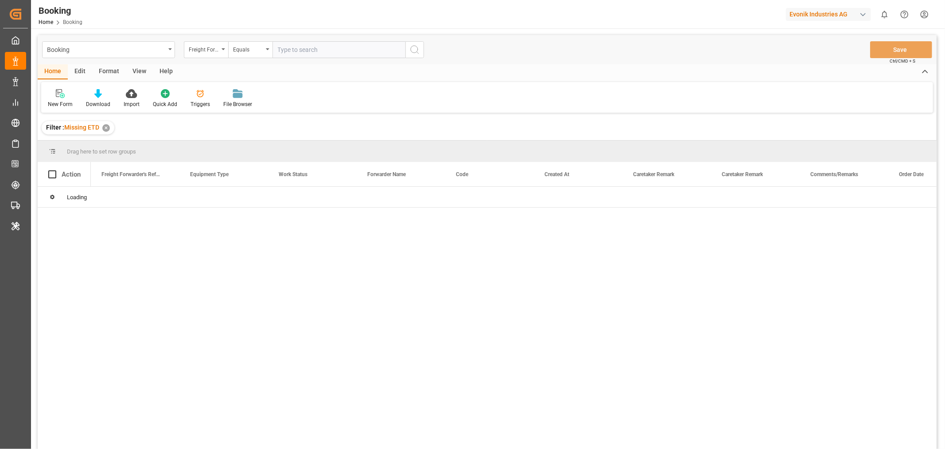
click at [108, 127] on div "✕" at bounding box center [106, 128] width 8 height 8
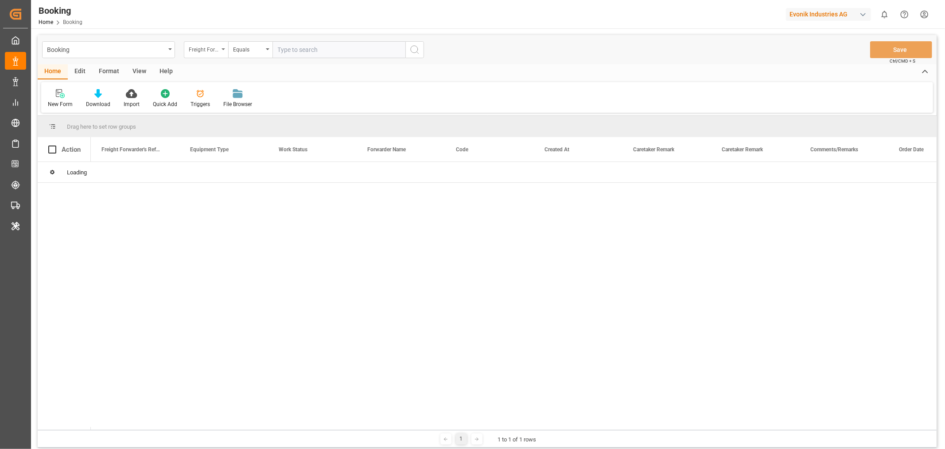
click at [223, 47] on div "Freight Forwarder's Reference No." at bounding box center [206, 49] width 44 height 17
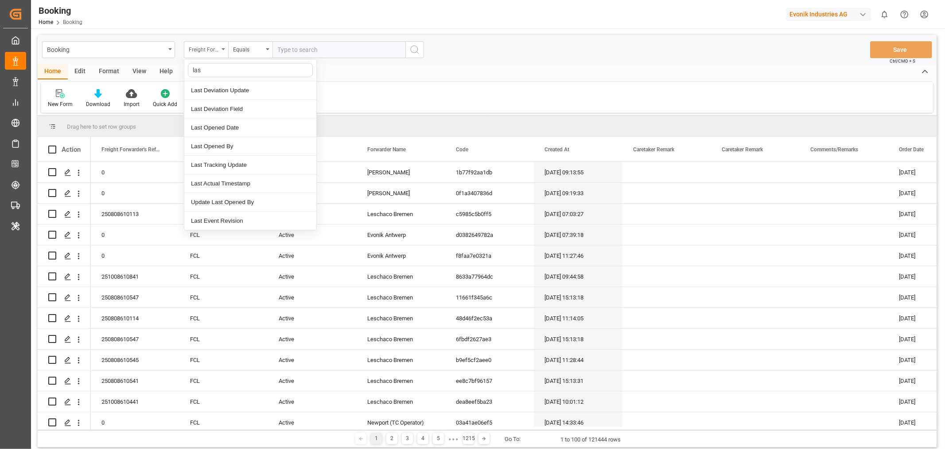
type input "last"
click at [229, 129] on div "Last Opened Date" at bounding box center [250, 127] width 132 height 19
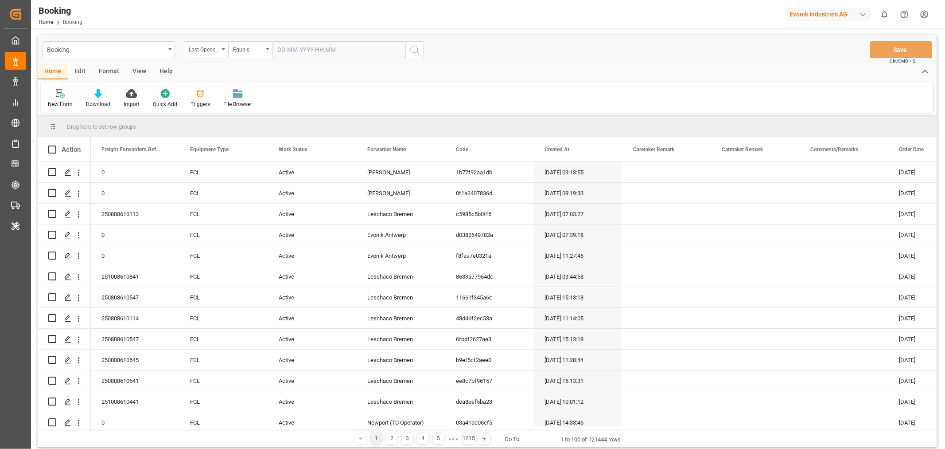
click at [311, 48] on input "text" at bounding box center [339, 49] width 133 height 17
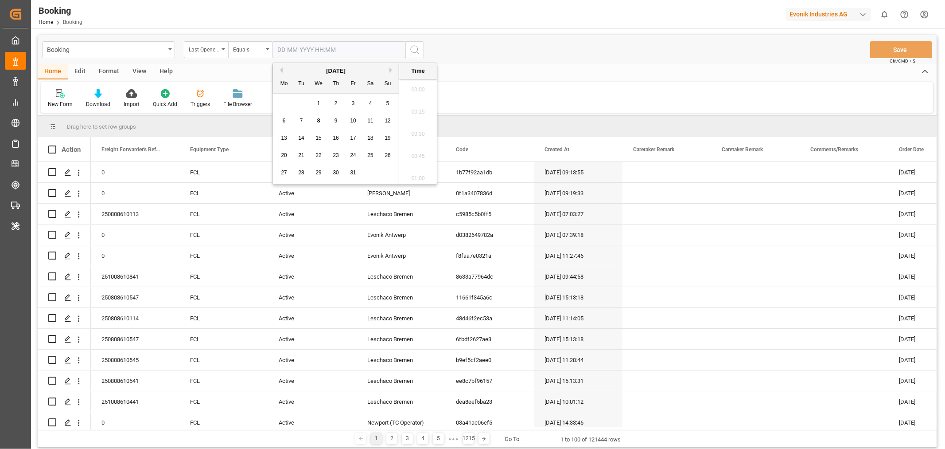
scroll to position [1487, 0]
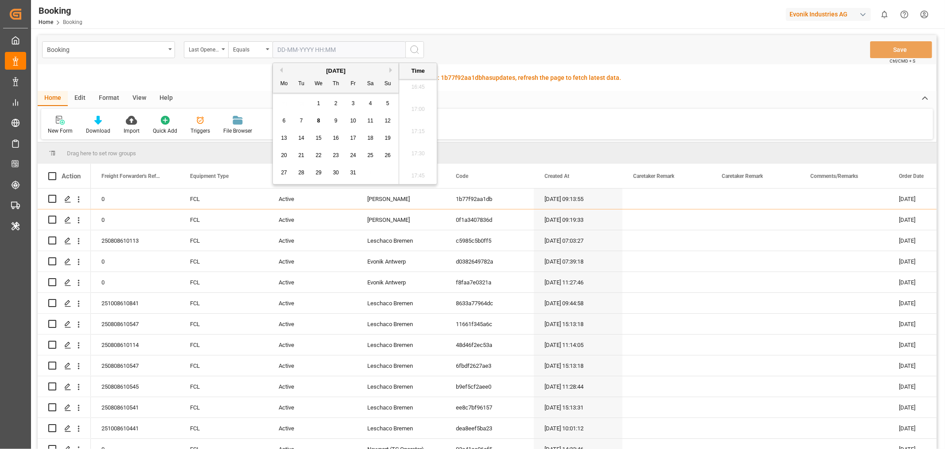
click at [319, 121] on span "8" at bounding box center [318, 120] width 3 height 6
type input "[DATE] 00:00"
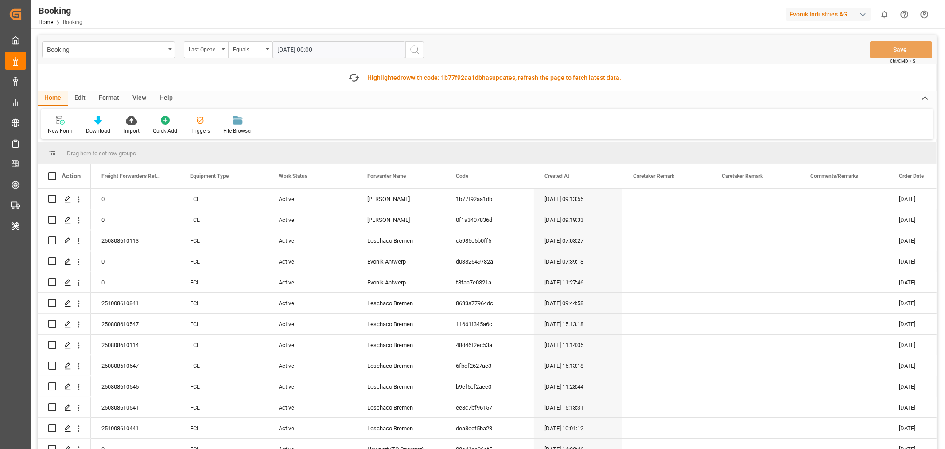
click at [414, 52] on circle "search button" at bounding box center [414, 49] width 7 height 7
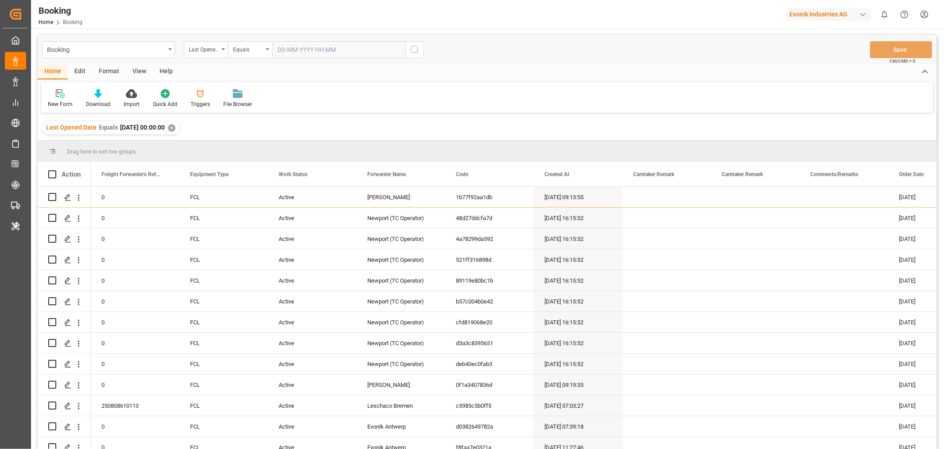
click at [141, 68] on div "View" at bounding box center [139, 71] width 27 height 15
click at [55, 99] on div "Default" at bounding box center [56, 99] width 31 height 20
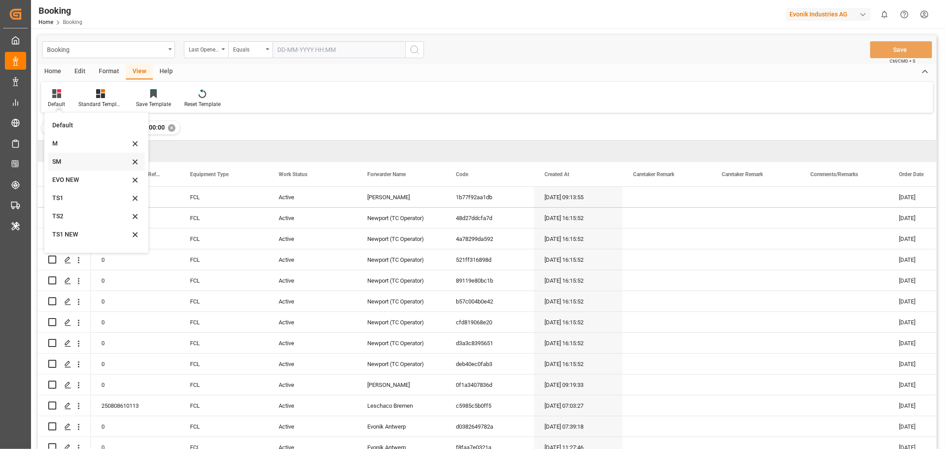
click at [60, 161] on div "SM" at bounding box center [91, 161] width 78 height 9
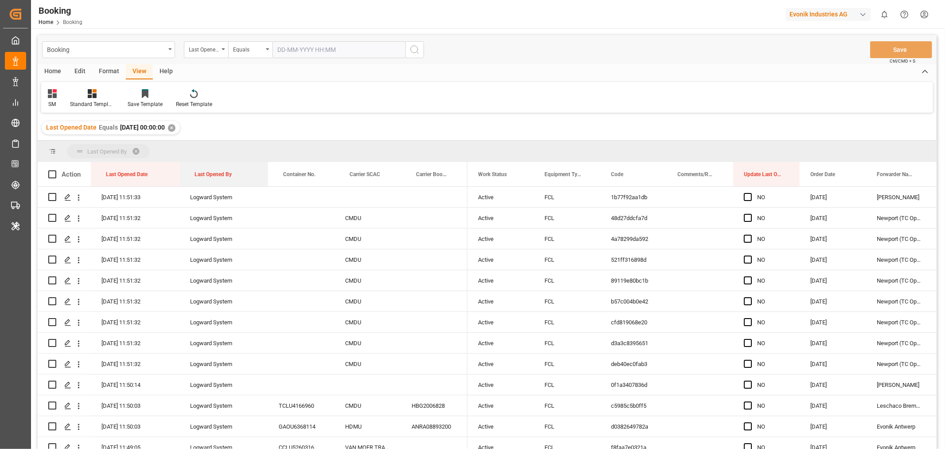
drag, startPoint x: 223, startPoint y: 172, endPoint x: 233, endPoint y: 153, distance: 20.8
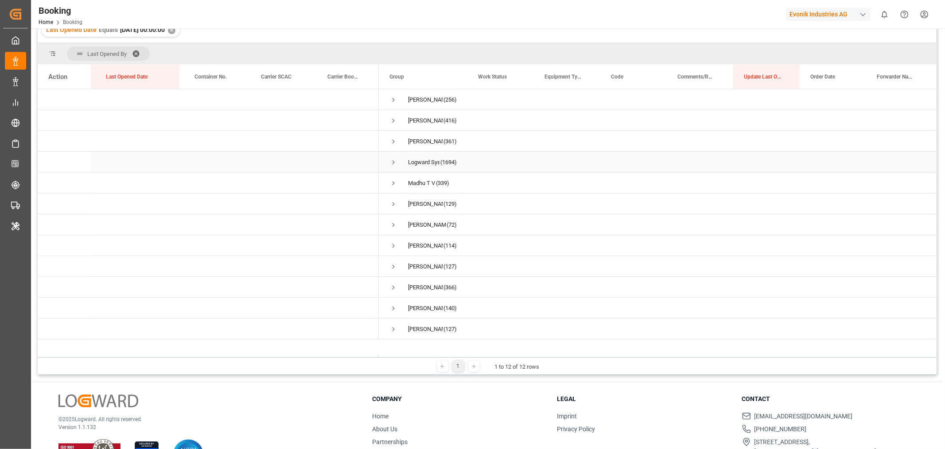
scroll to position [98, 0]
